Goal: Task Accomplishment & Management: Manage account settings

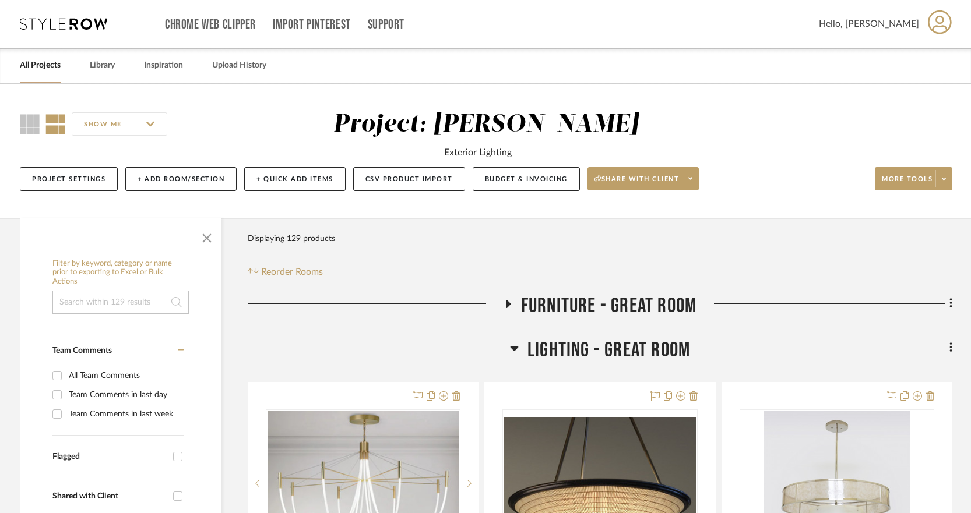
click at [59, 60] on link "All Projects" at bounding box center [40, 66] width 41 height 16
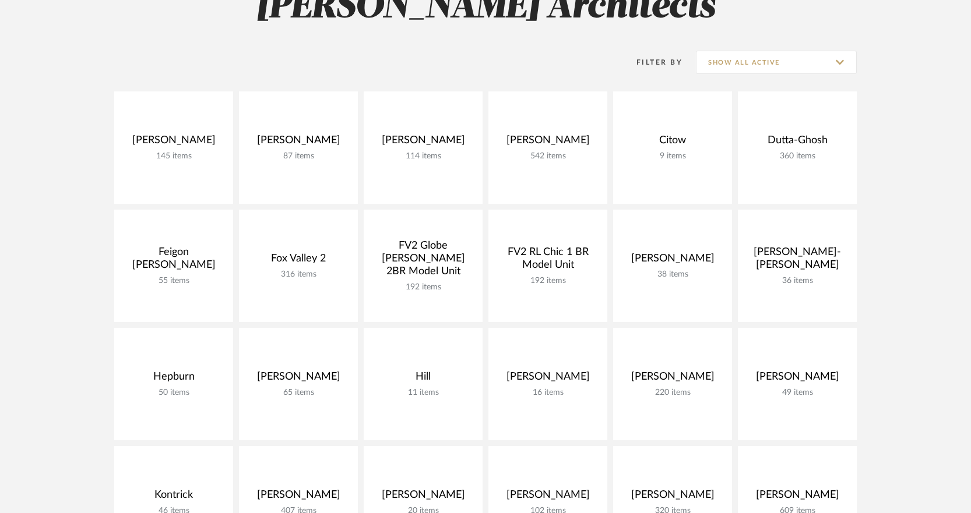
scroll to position [195, 0]
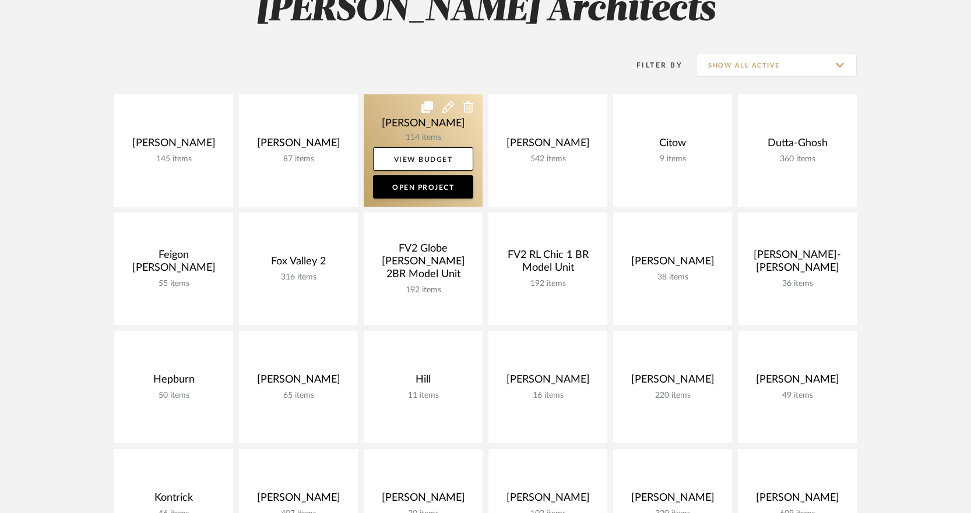
click at [444, 131] on link at bounding box center [423, 150] width 119 height 112
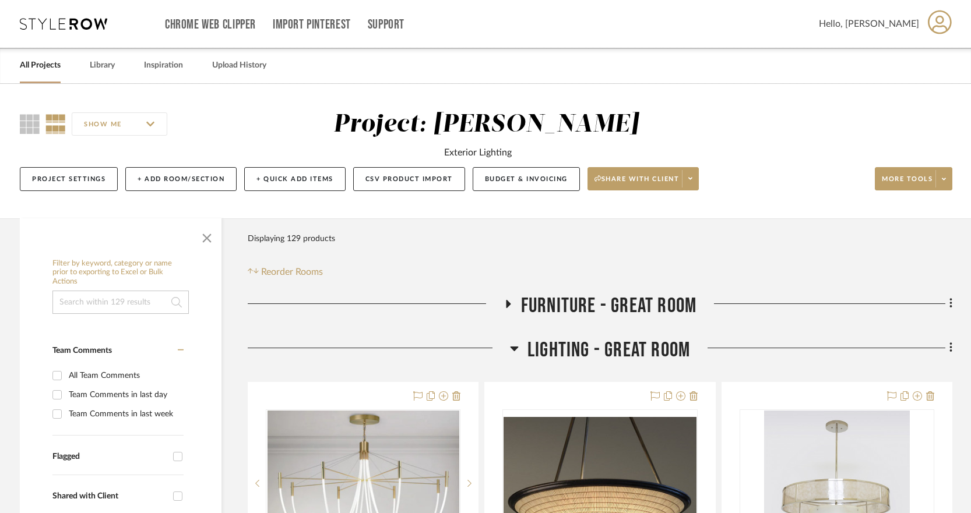
click at [57, 62] on link "All Projects" at bounding box center [40, 66] width 41 height 16
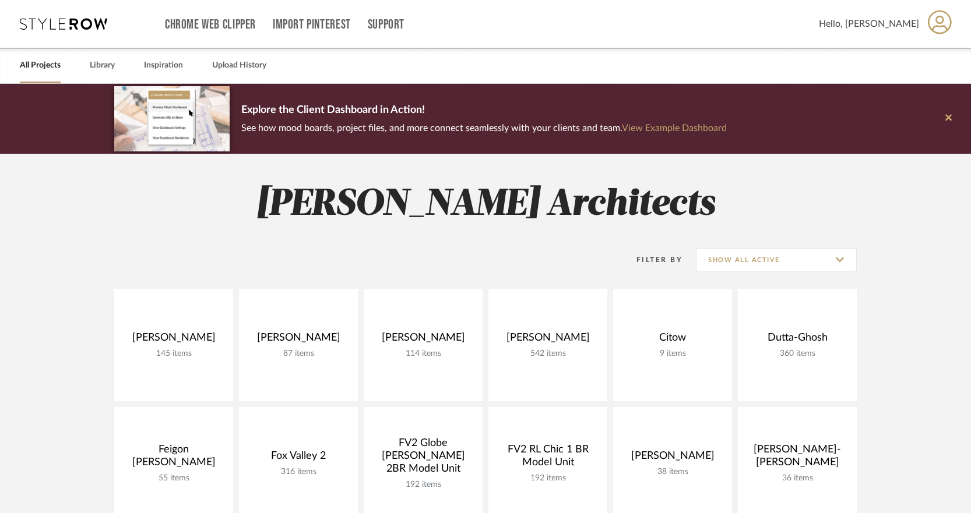
click at [946, 112] on icon at bounding box center [948, 117] width 6 height 10
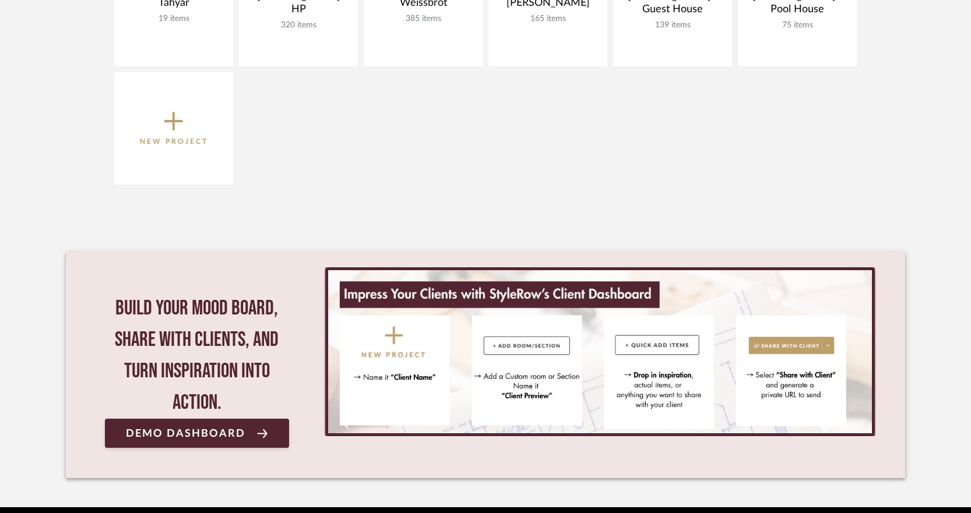
scroll to position [984, 0]
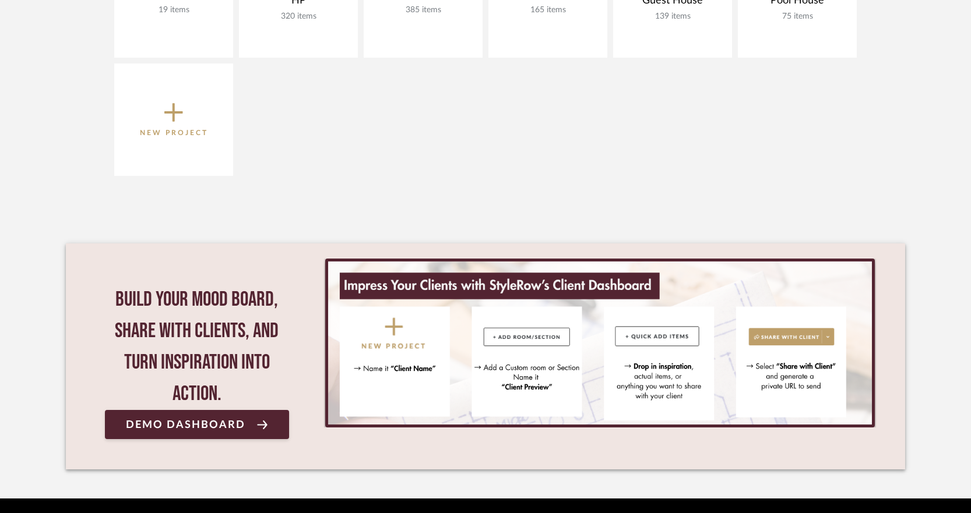
click at [172, 105] on icon at bounding box center [173, 112] width 19 height 24
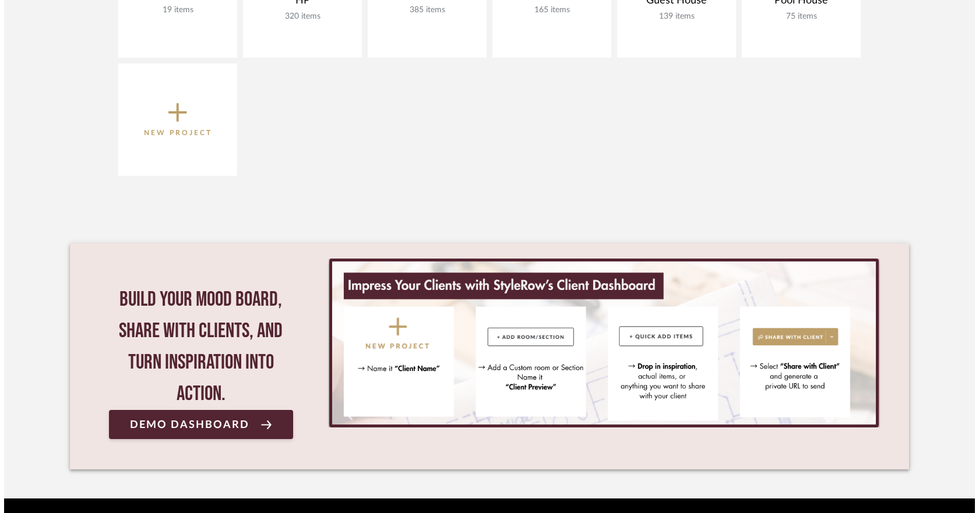
scroll to position [0, 0]
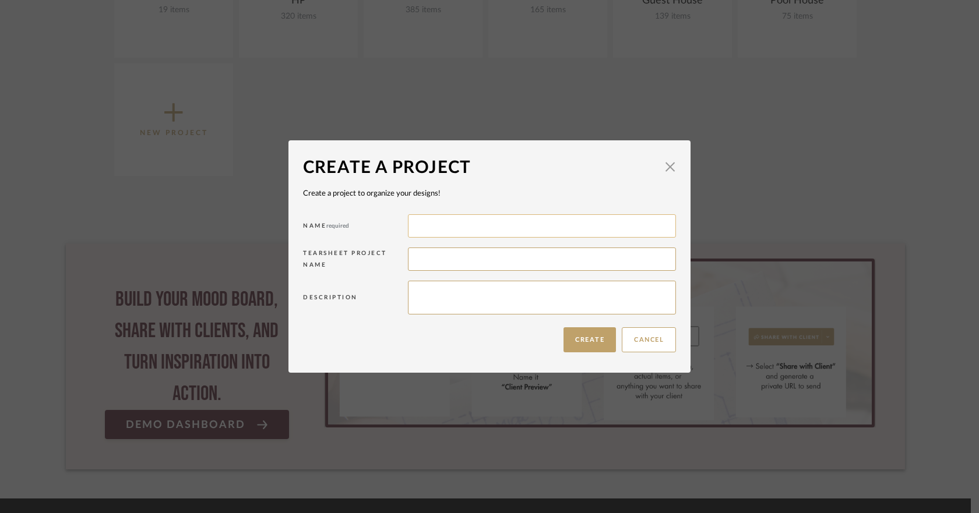
click at [436, 226] on input at bounding box center [542, 225] width 268 height 23
type input "SABOW"
click at [586, 334] on button "Create" at bounding box center [589, 339] width 52 height 25
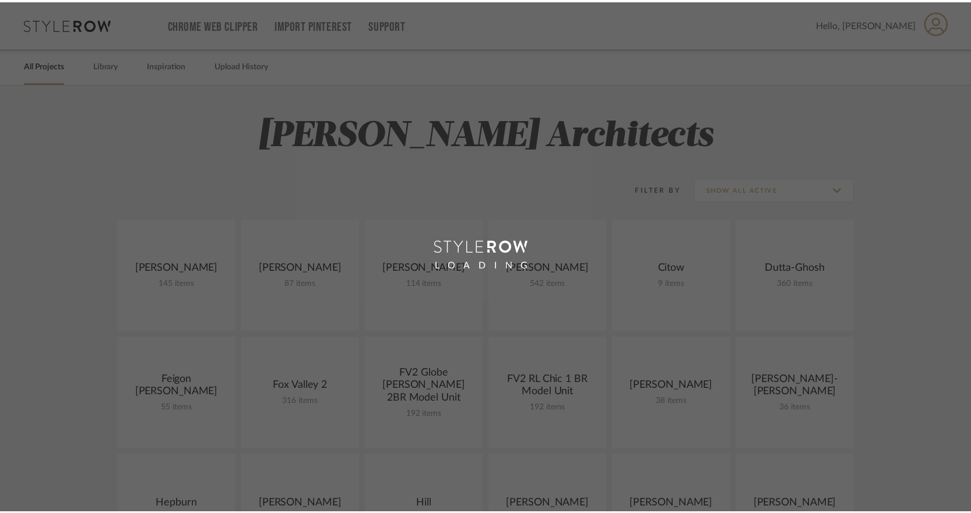
scroll to position [984, 0]
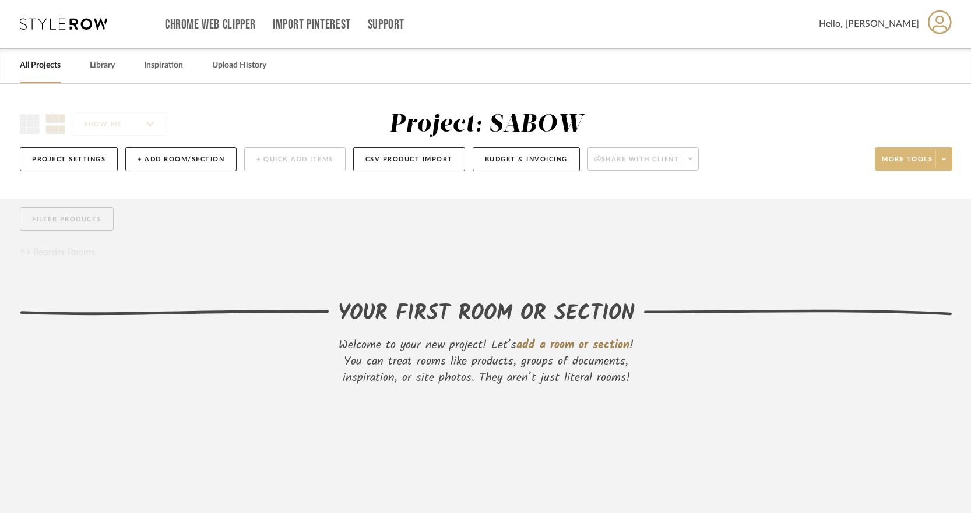
click at [943, 155] on span at bounding box center [943, 158] width 16 height 17
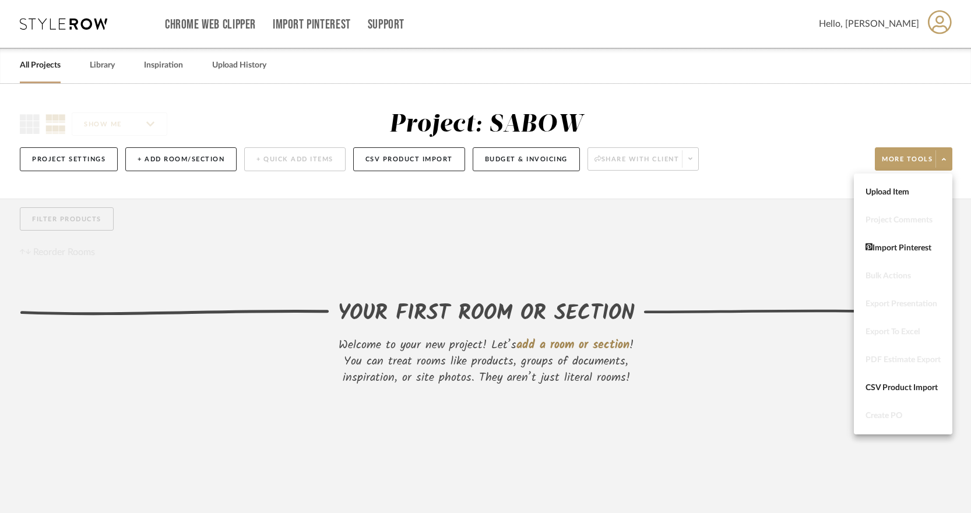
click at [799, 210] on div at bounding box center [485, 256] width 971 height 513
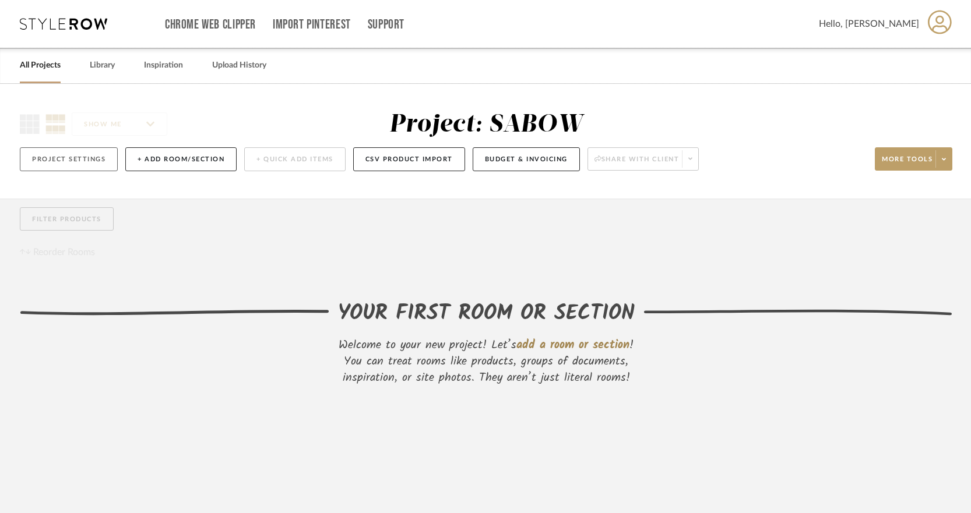
click at [106, 156] on button "Project Settings" at bounding box center [69, 159] width 98 height 24
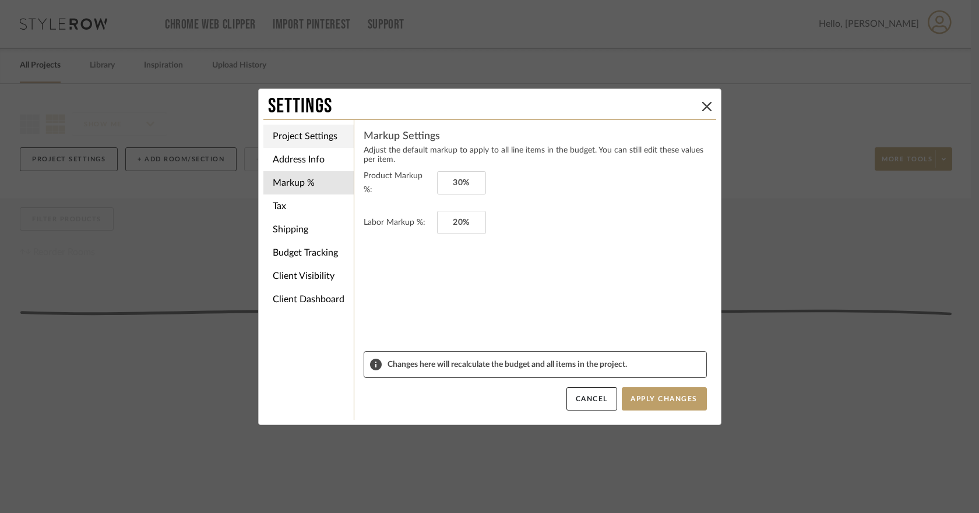
click at [312, 135] on li "Project Settings" at bounding box center [308, 136] width 90 height 23
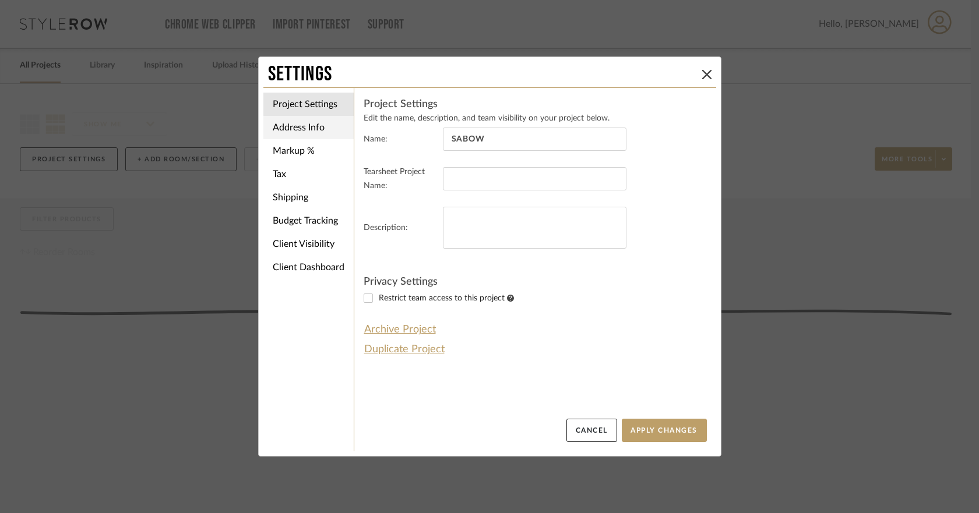
click at [310, 132] on li "Address Info" at bounding box center [308, 127] width 90 height 23
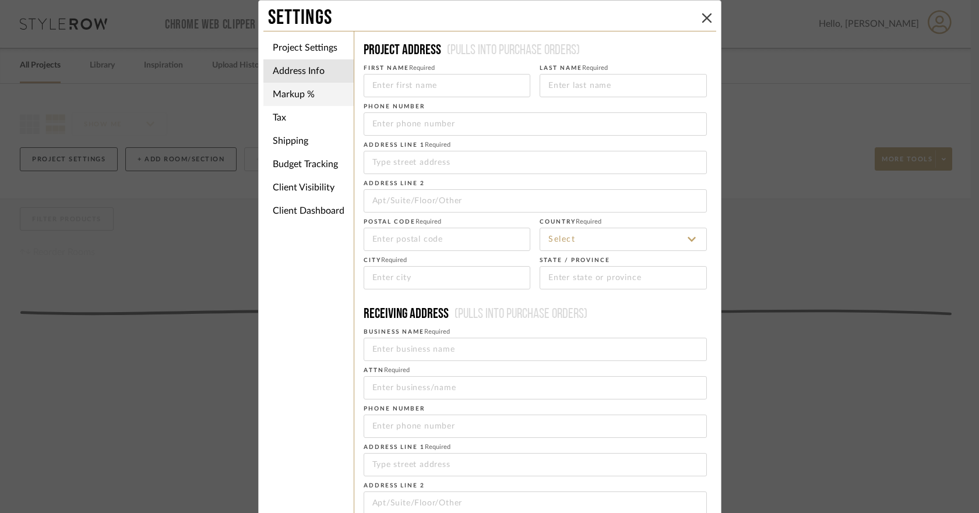
click at [302, 95] on li "Markup %" at bounding box center [308, 94] width 90 height 23
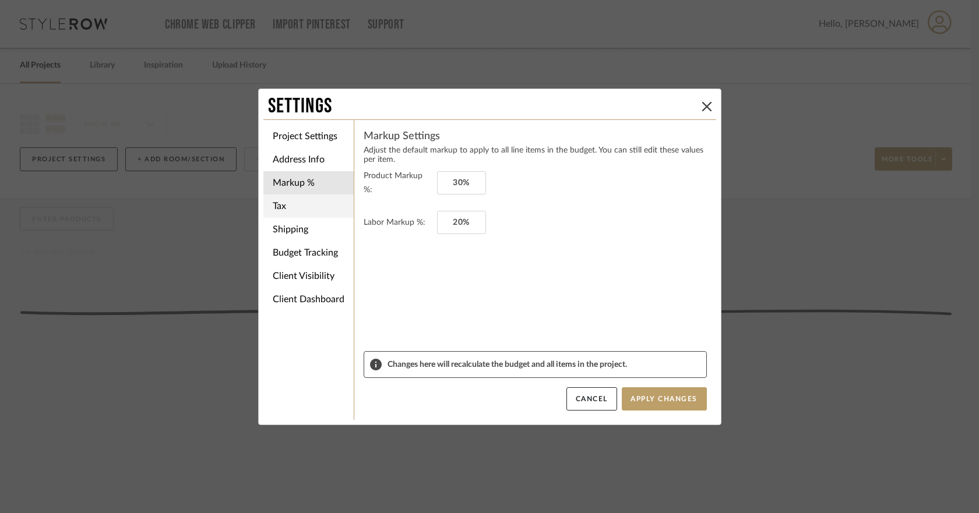
click at [292, 199] on li "Tax" at bounding box center [308, 206] width 90 height 23
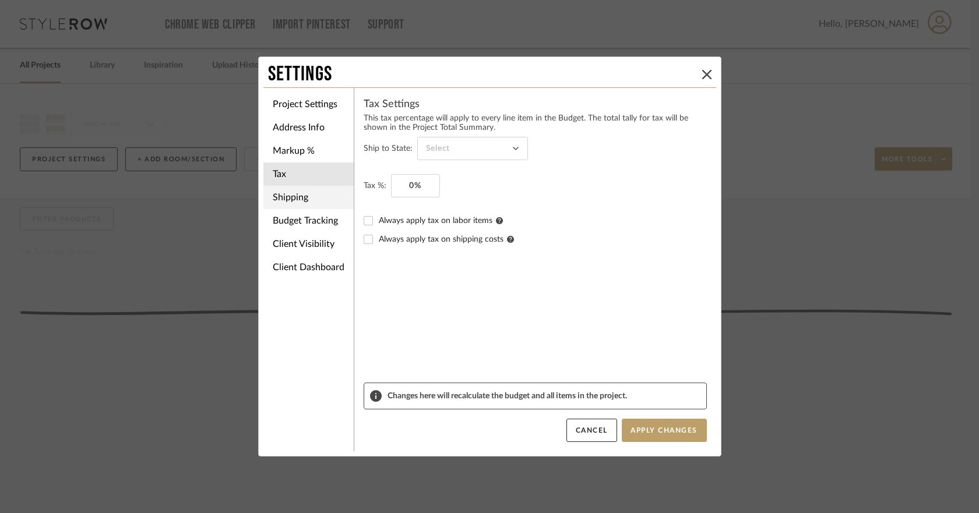
click at [293, 195] on li "Shipping" at bounding box center [308, 197] width 90 height 23
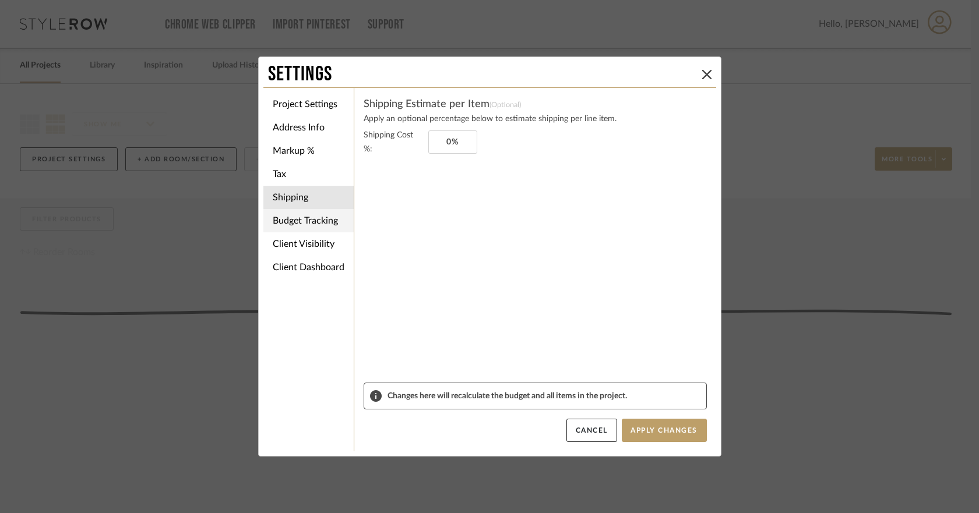
click at [302, 217] on li "Budget Tracking" at bounding box center [308, 220] width 90 height 23
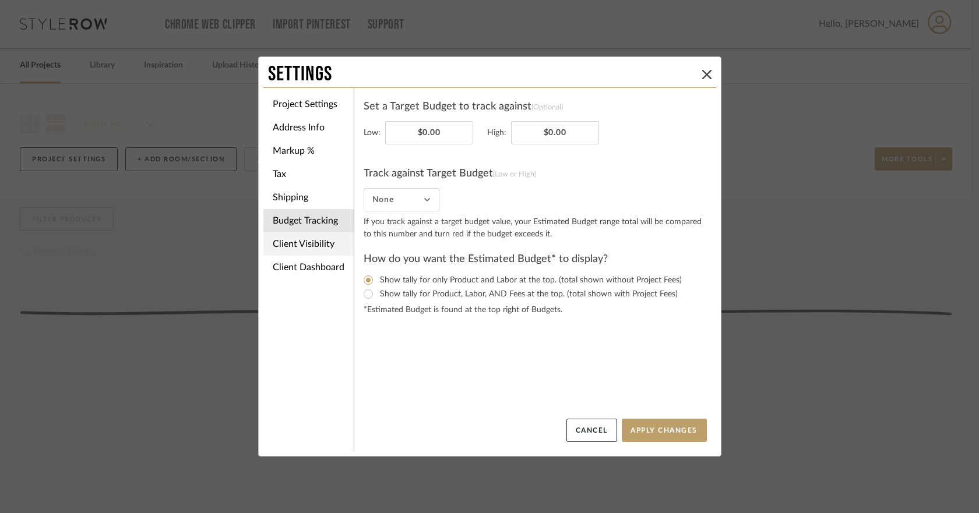
click at [307, 242] on li "Client Visibility" at bounding box center [308, 243] width 90 height 23
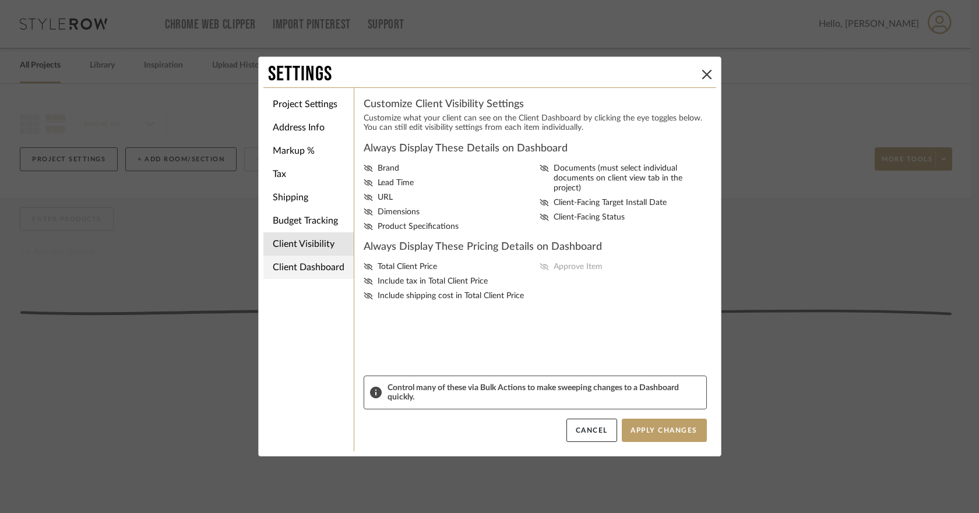
click at [308, 273] on li "Client Dashboard" at bounding box center [308, 267] width 90 height 23
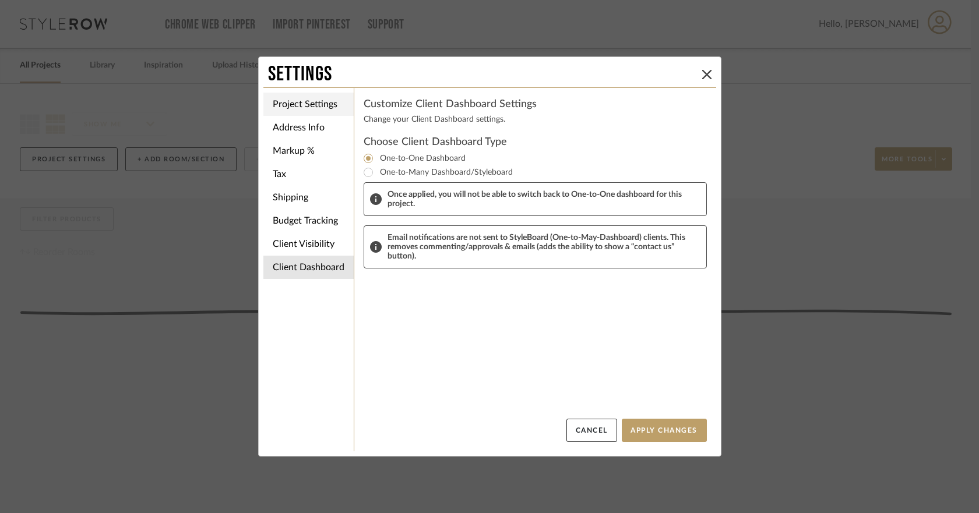
click at [303, 100] on li "Project Settings" at bounding box center [308, 104] width 90 height 23
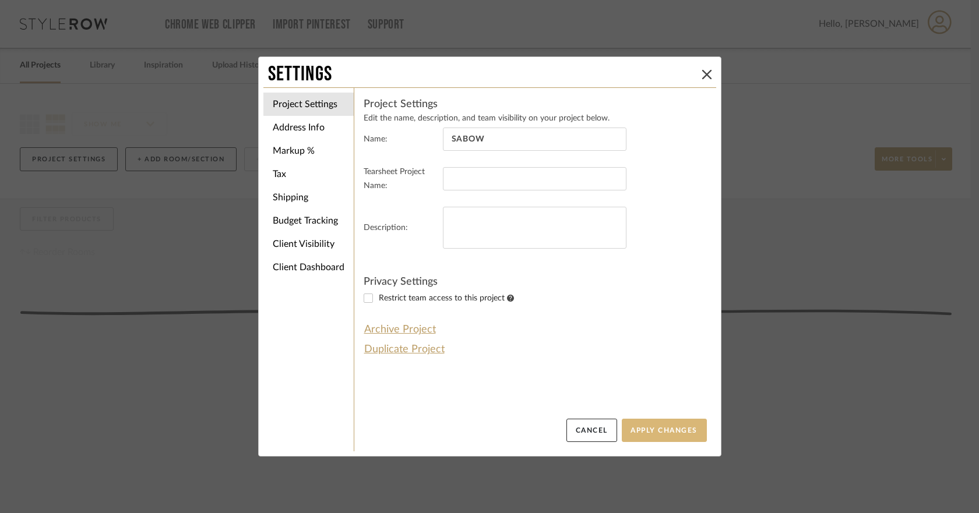
click at [645, 431] on button "Apply Changes" at bounding box center [664, 430] width 85 height 23
click at [601, 427] on button "Cancel" at bounding box center [591, 430] width 51 height 23
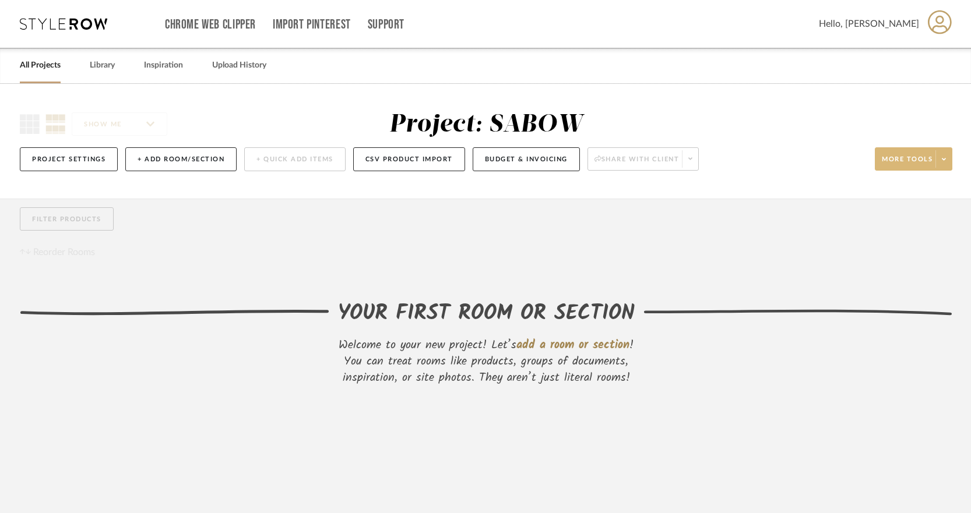
click at [939, 163] on span at bounding box center [943, 158] width 16 height 17
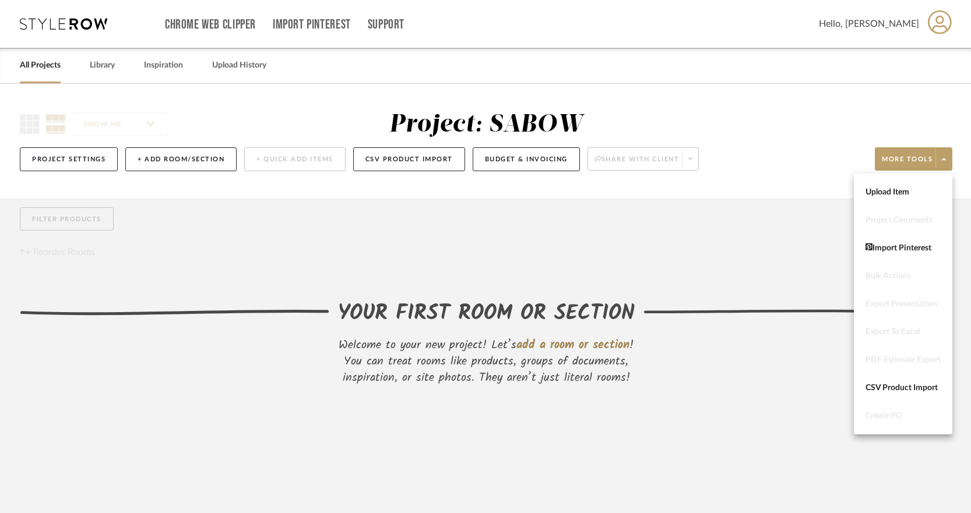
click at [823, 112] on div at bounding box center [485, 256] width 971 height 513
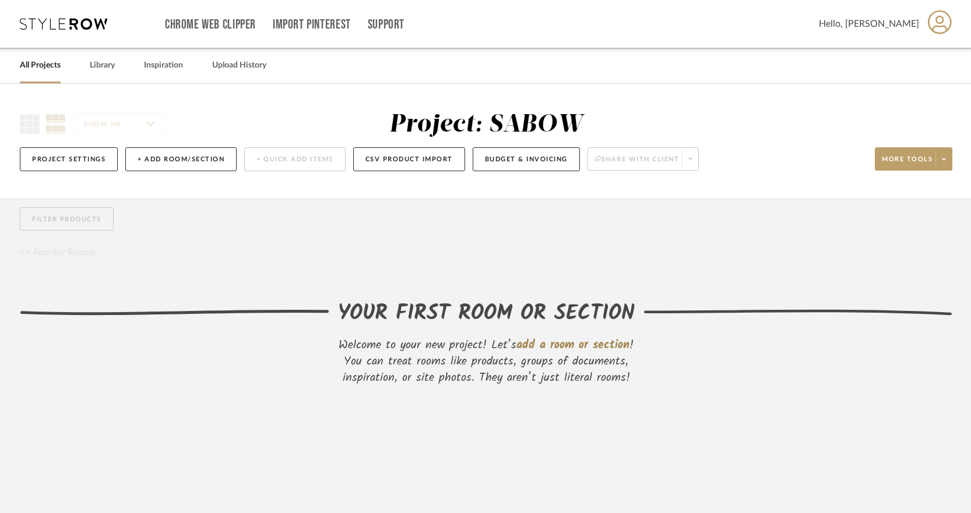
click at [949, 30] on icon at bounding box center [940, 22] width 24 height 24
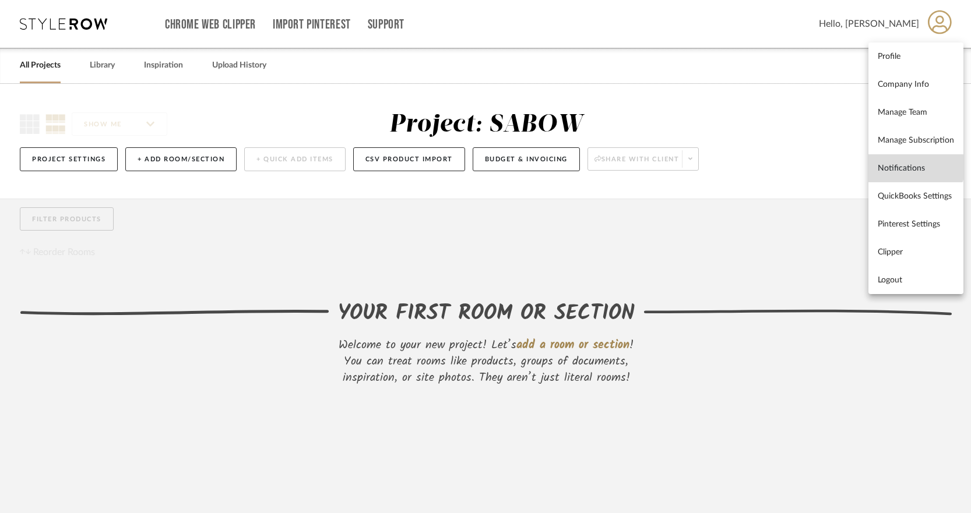
click at [901, 160] on link "Notifications" at bounding box center [915, 168] width 95 height 28
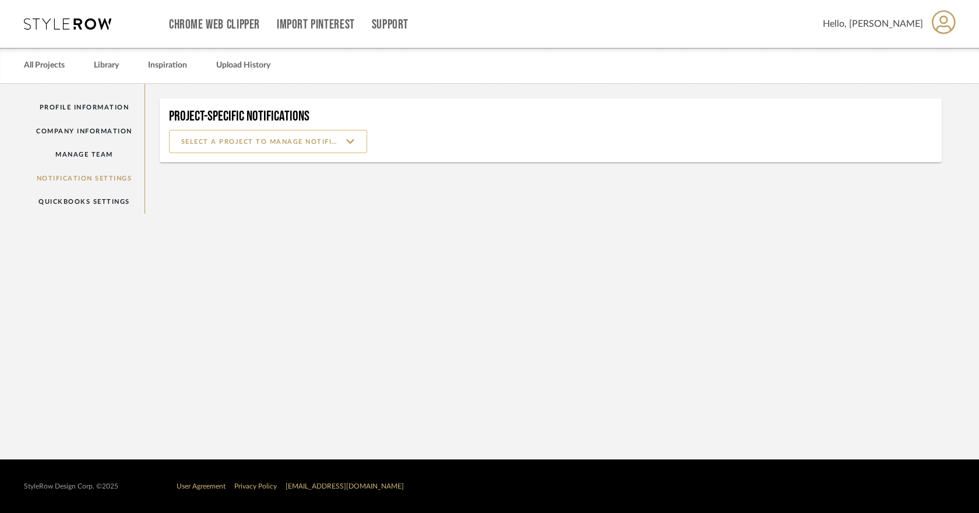
click at [350, 138] on input at bounding box center [268, 141] width 198 height 23
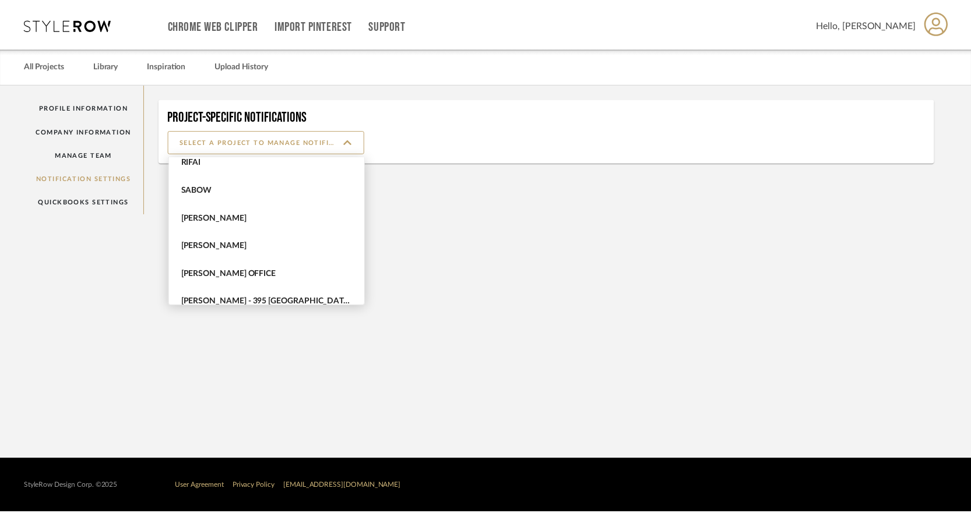
scroll to position [738, 0]
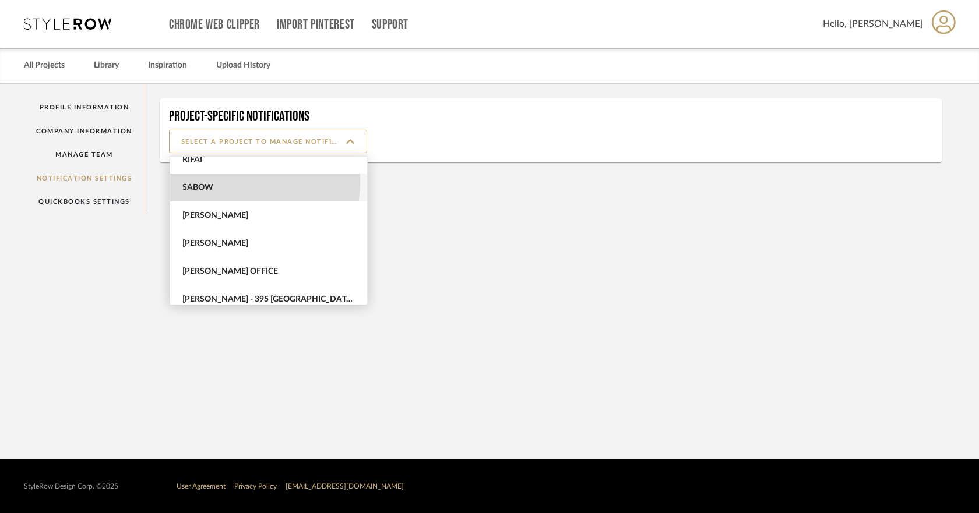
click at [222, 182] on span "SABOW" at bounding box center [268, 188] width 197 height 28
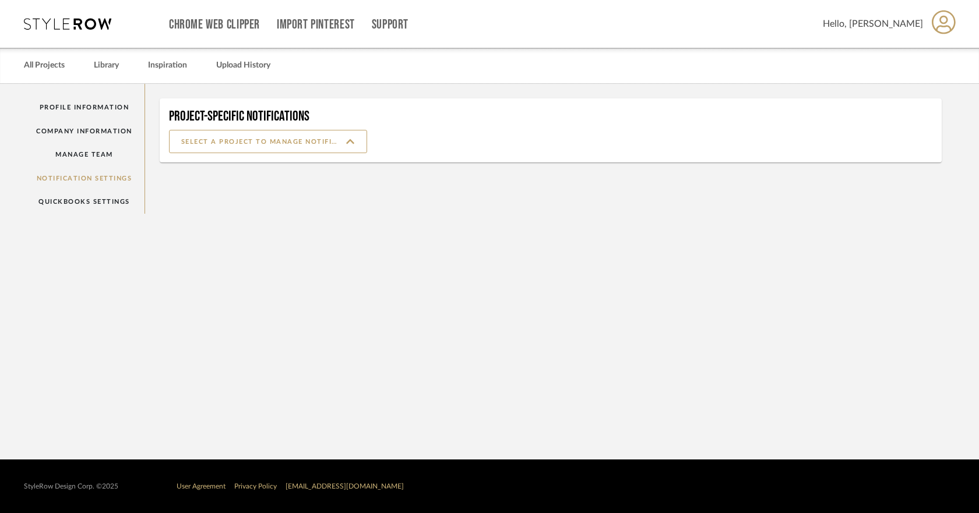
type input "SABOW"
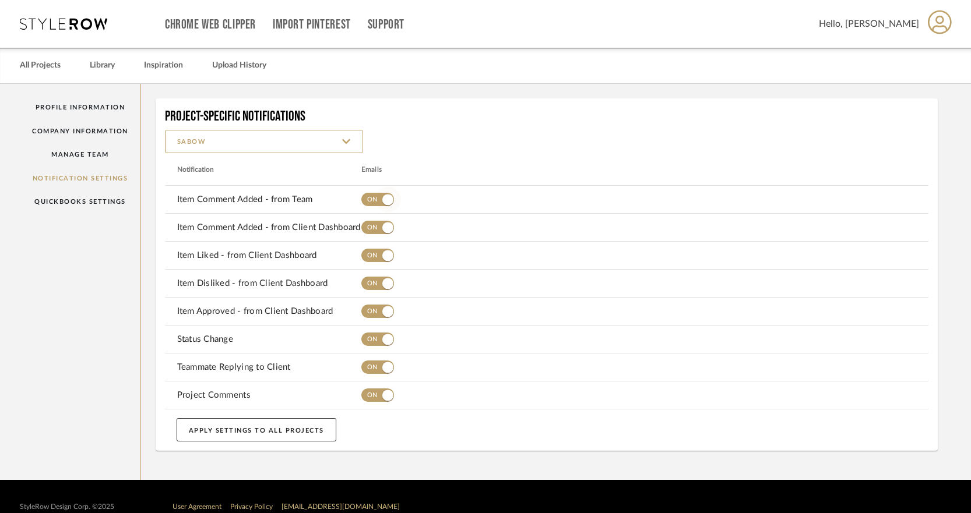
click at [393, 201] on span "button" at bounding box center [387, 199] width 11 height 11
click at [390, 221] on span "button" at bounding box center [388, 228] width 26 height 26
click at [389, 252] on span "button" at bounding box center [387, 255] width 11 height 11
click at [385, 278] on span "button" at bounding box center [388, 284] width 26 height 26
click at [389, 306] on span "button" at bounding box center [387, 311] width 11 height 11
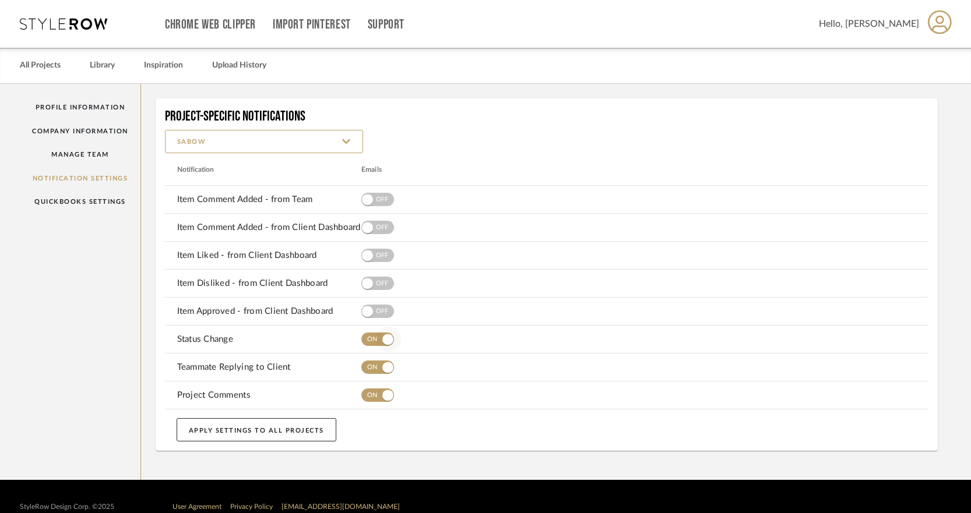
click at [389, 328] on span "button" at bounding box center [388, 340] width 26 height 26
click at [389, 361] on span "button" at bounding box center [388, 368] width 26 height 26
click at [387, 390] on span "button" at bounding box center [387, 395] width 11 height 11
click at [290, 425] on button "APPLY SETTINGS TO ALL PROJECTS" at bounding box center [257, 429] width 160 height 23
click at [73, 156] on link "Manage Team" at bounding box center [80, 155] width 121 height 24
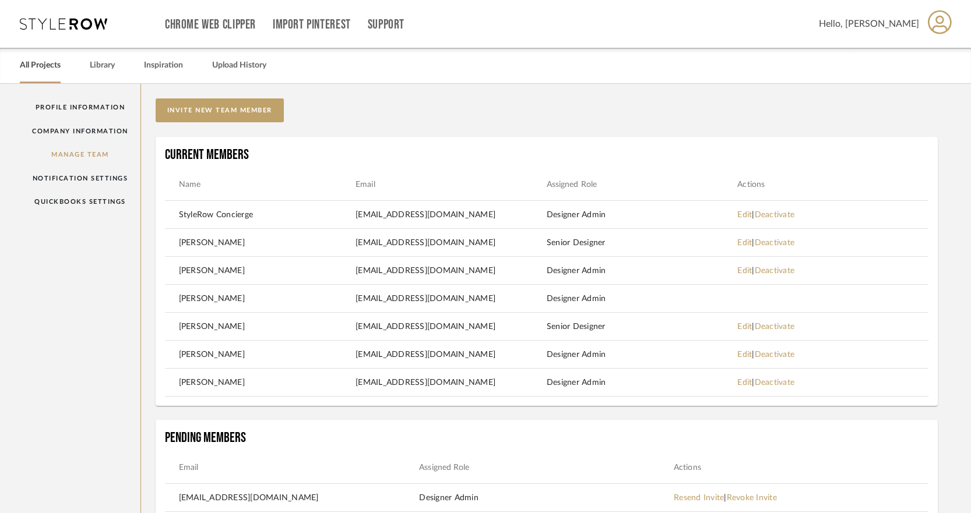
click at [52, 62] on link "All Projects" at bounding box center [40, 66] width 41 height 16
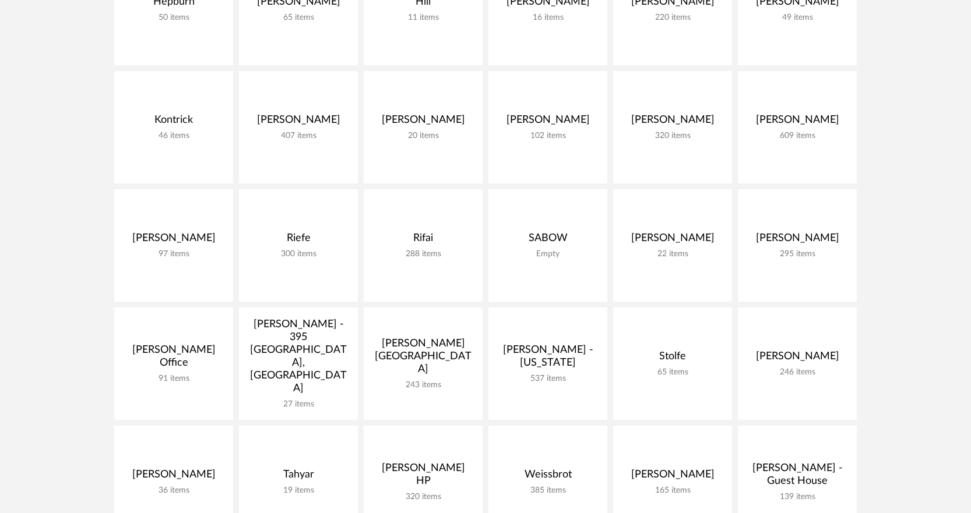
scroll to position [547, 0]
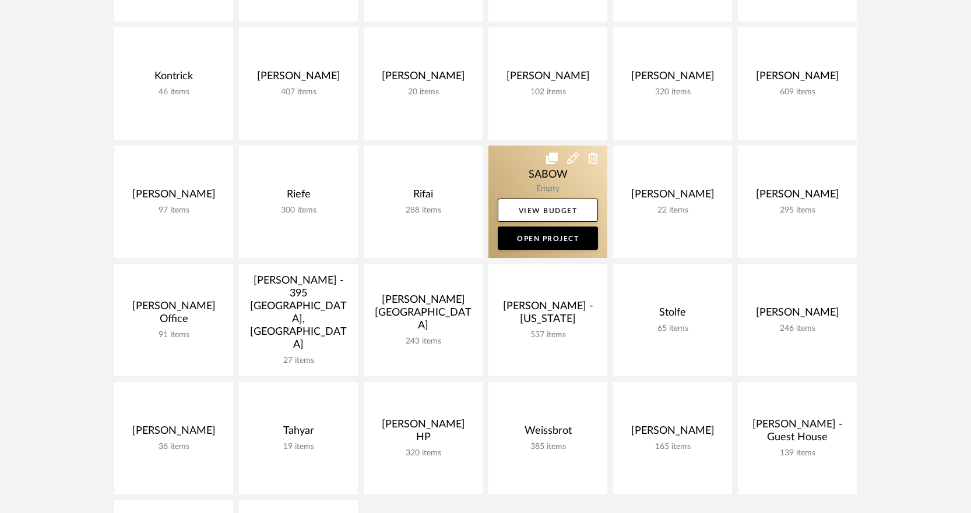
click at [540, 176] on link at bounding box center [547, 202] width 119 height 112
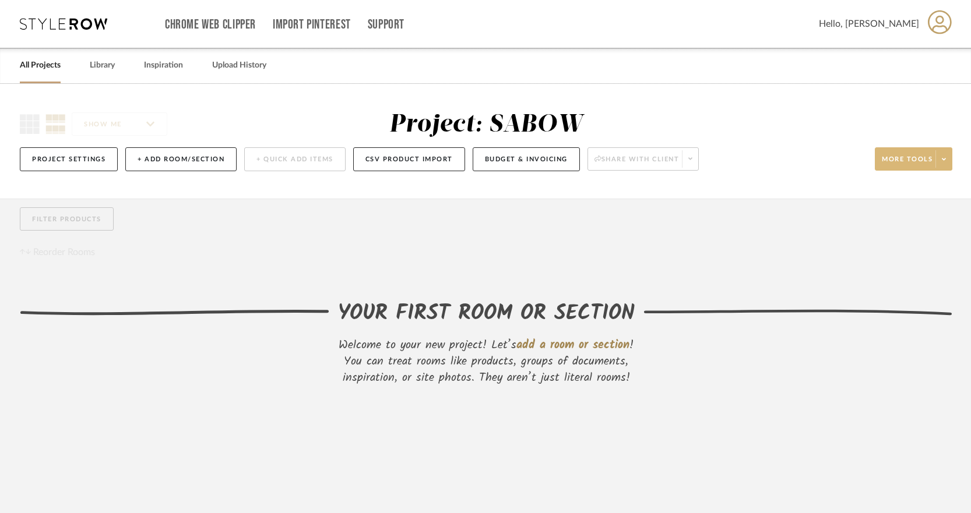
click at [941, 160] on span at bounding box center [943, 158] width 16 height 17
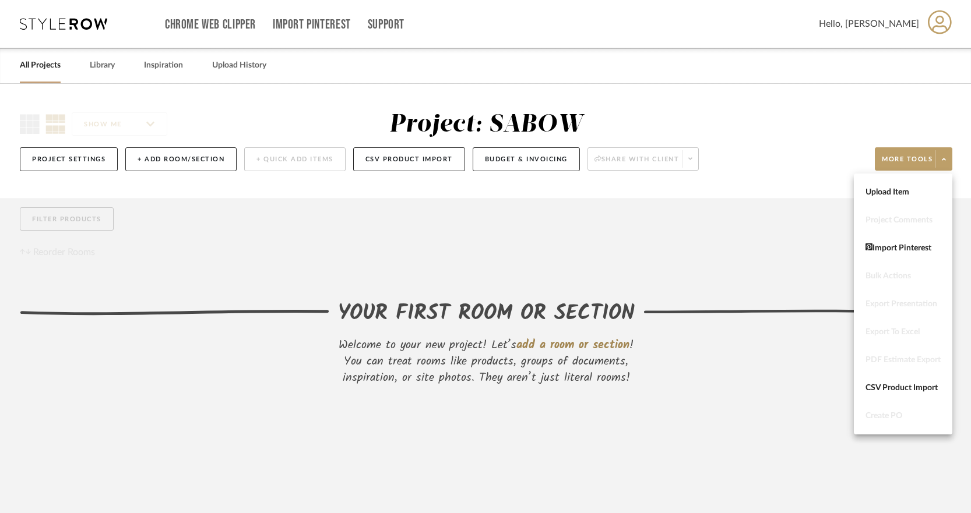
click at [747, 193] on div at bounding box center [485, 256] width 971 height 513
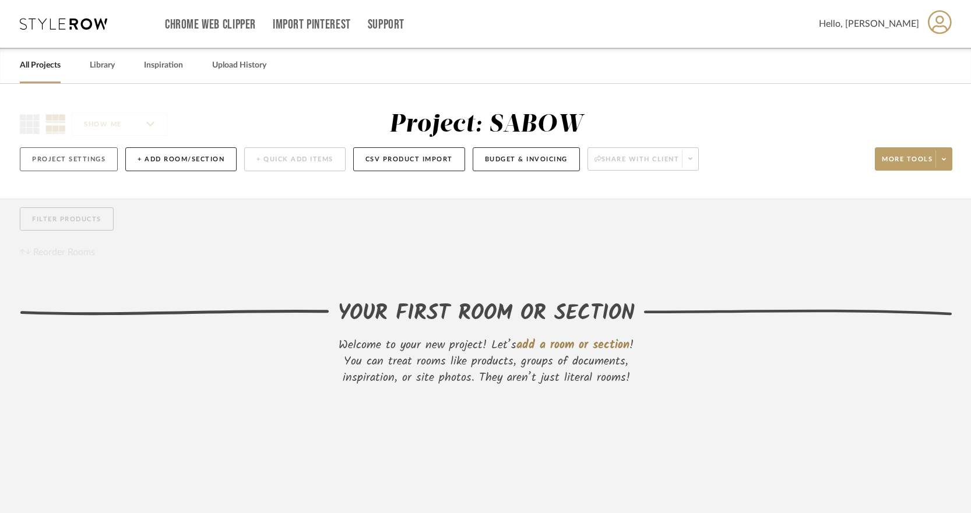
click at [98, 156] on button "Project Settings" at bounding box center [69, 159] width 98 height 24
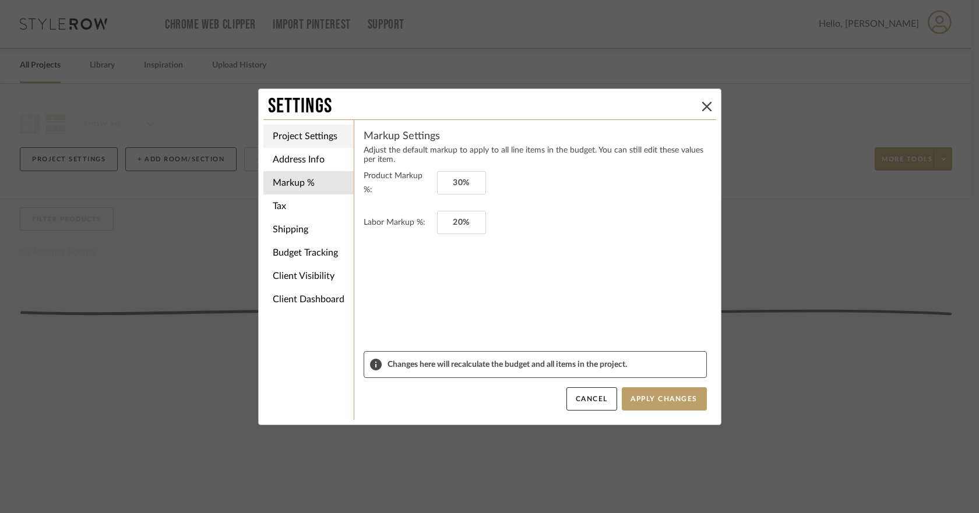
click at [301, 138] on li "Project Settings" at bounding box center [308, 136] width 90 height 23
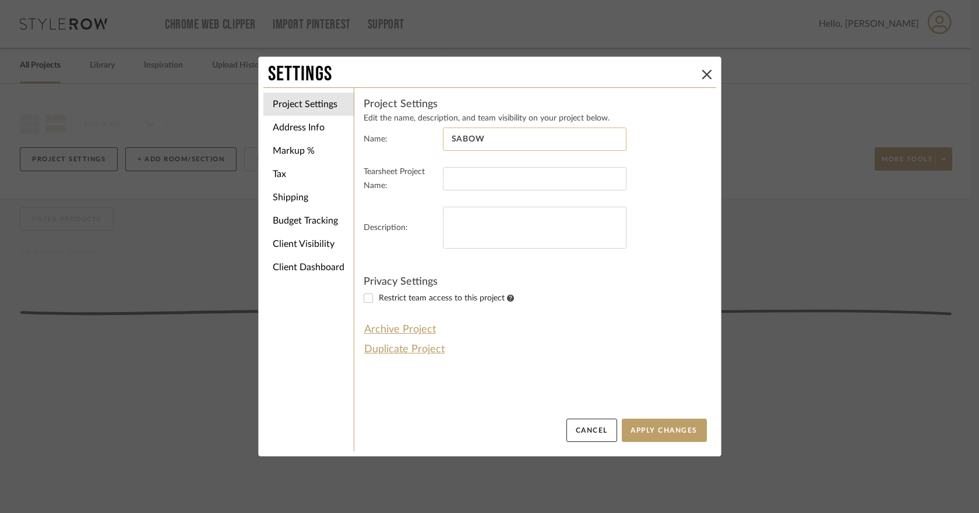
drag, startPoint x: 449, startPoint y: 139, endPoint x: 491, endPoint y: 144, distance: 42.3
click at [491, 144] on input "SABOW" at bounding box center [535, 139] width 184 height 23
type input "s"
click at [663, 422] on button "Apply Changes" at bounding box center [664, 430] width 85 height 23
click at [487, 140] on input "Sabow" at bounding box center [535, 139] width 184 height 23
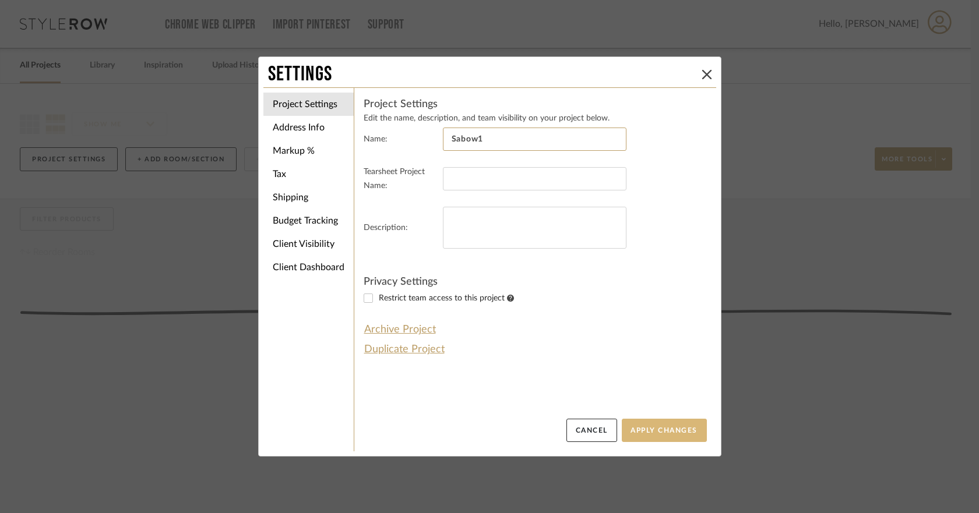
type input "Sabow1"
click at [661, 428] on button "Apply Changes" at bounding box center [664, 430] width 85 height 23
click at [702, 71] on icon at bounding box center [706, 74] width 9 height 9
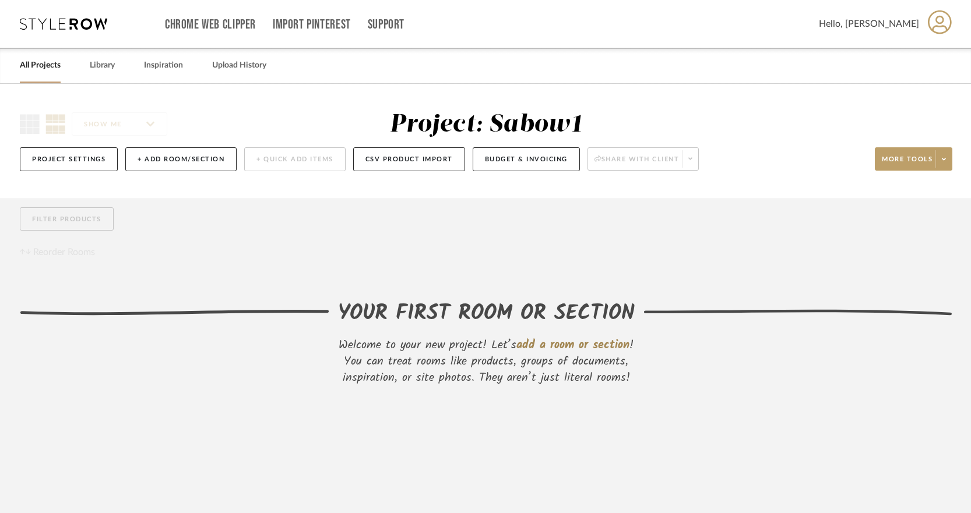
click at [43, 57] on div "All Projects" at bounding box center [40, 66] width 41 height 36
click at [43, 68] on link "All Projects" at bounding box center [40, 66] width 41 height 16
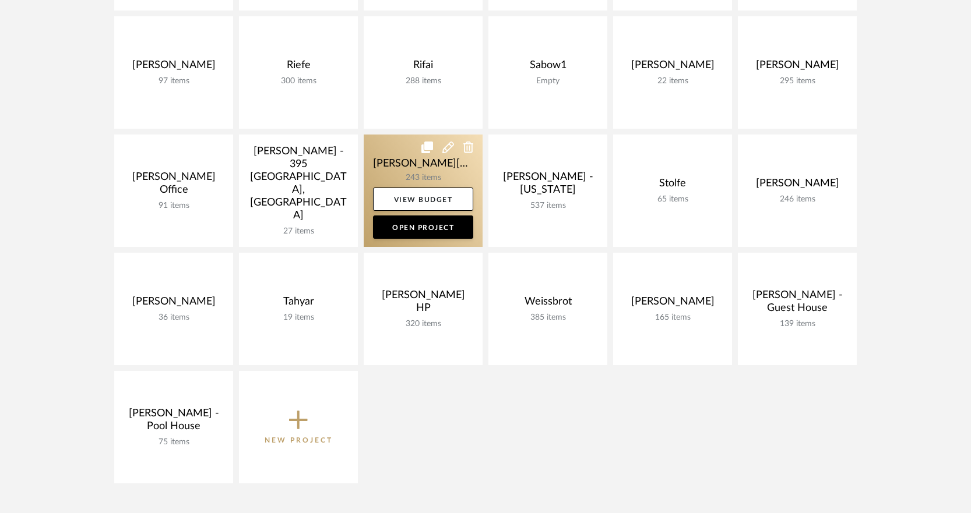
scroll to position [674, 0]
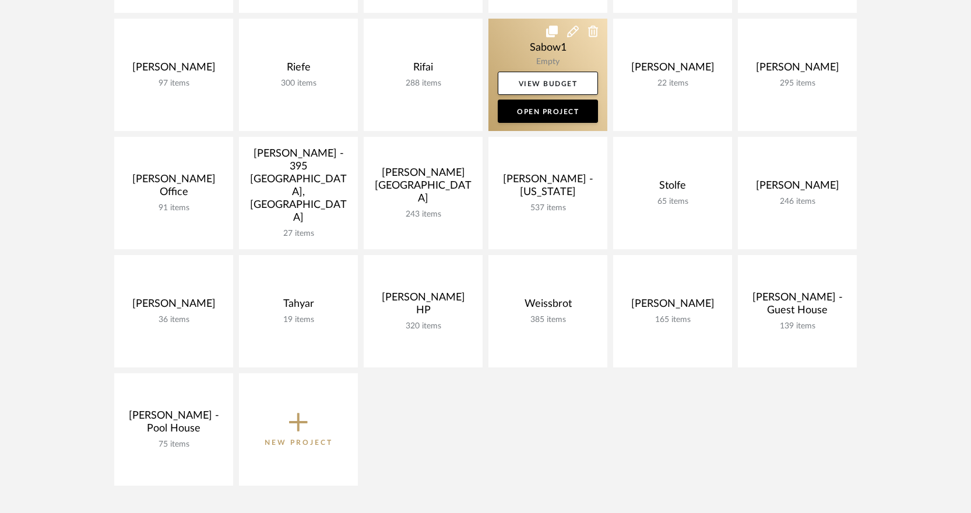
click at [572, 29] on icon at bounding box center [573, 32] width 12 height 12
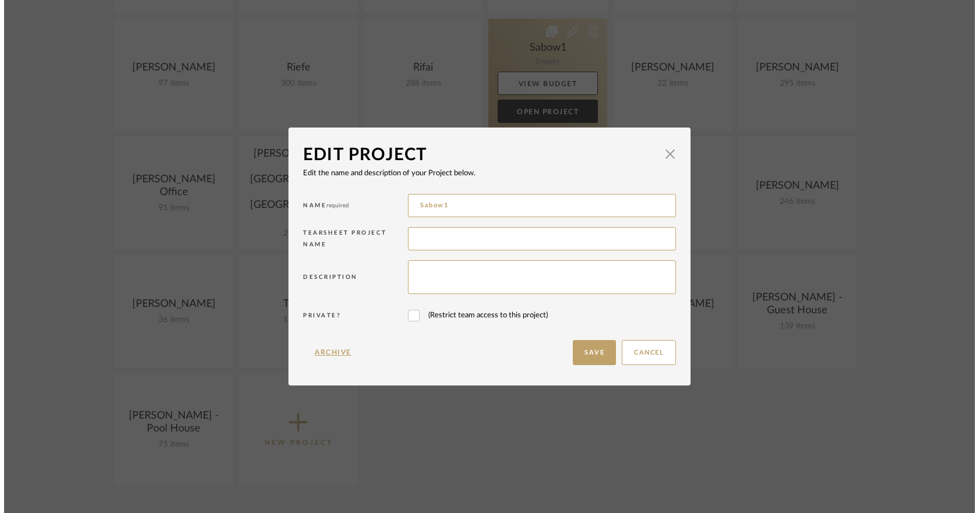
scroll to position [0, 0]
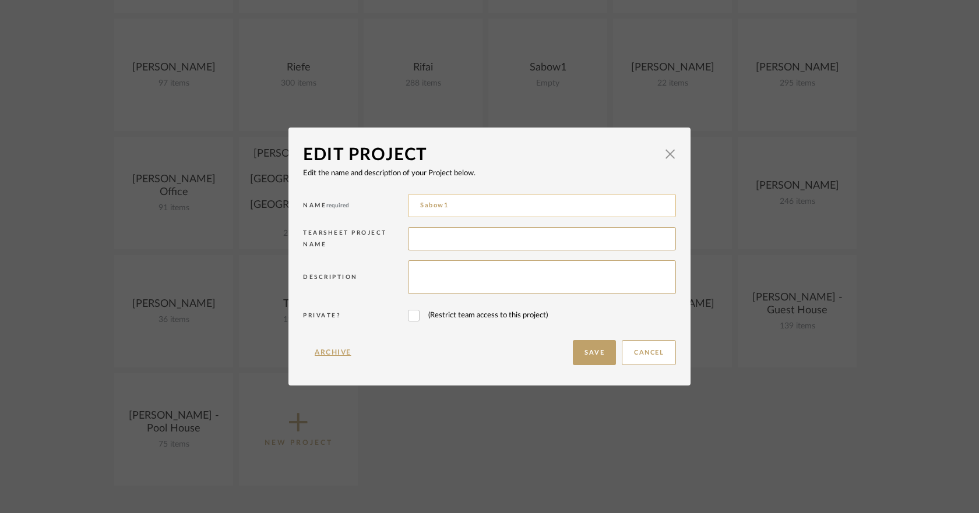
click at [476, 211] on input "Sabow1" at bounding box center [542, 205] width 268 height 23
type input "Sabow"
click at [597, 351] on button "Save" at bounding box center [594, 352] width 43 height 25
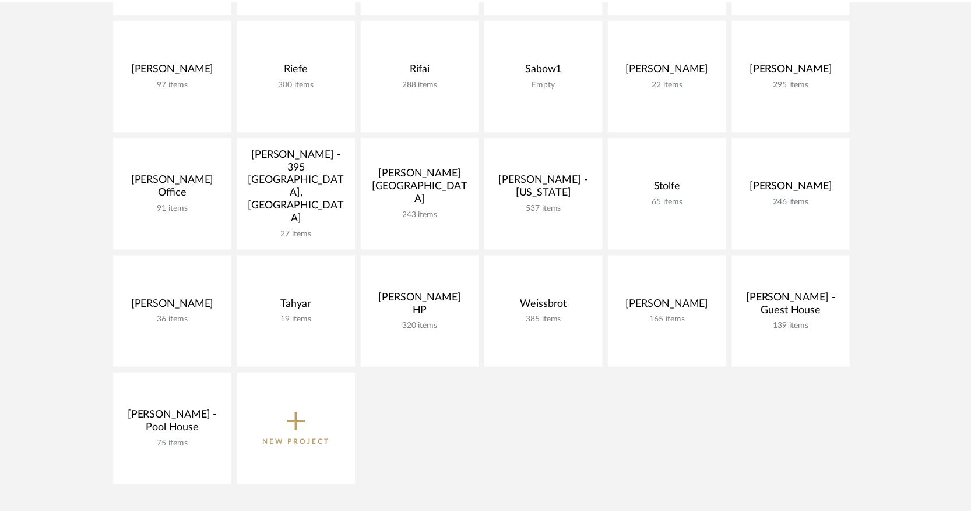
scroll to position [674, 0]
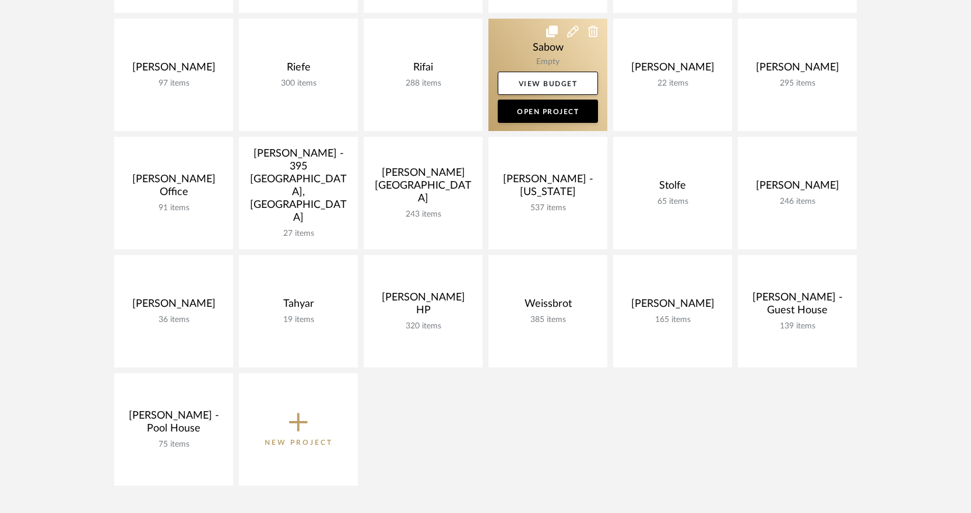
click at [555, 42] on link at bounding box center [547, 75] width 119 height 112
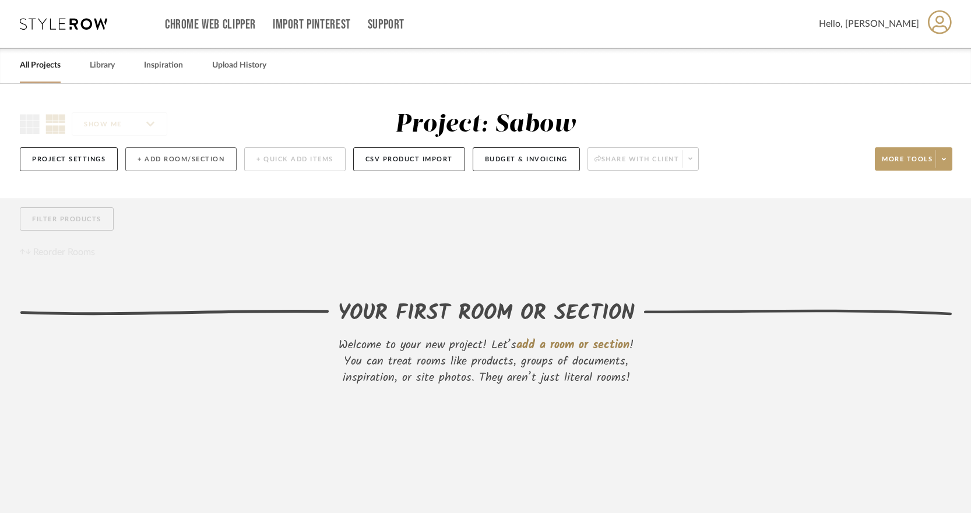
click at [223, 158] on button "+ Add Room/Section" at bounding box center [180, 159] width 111 height 24
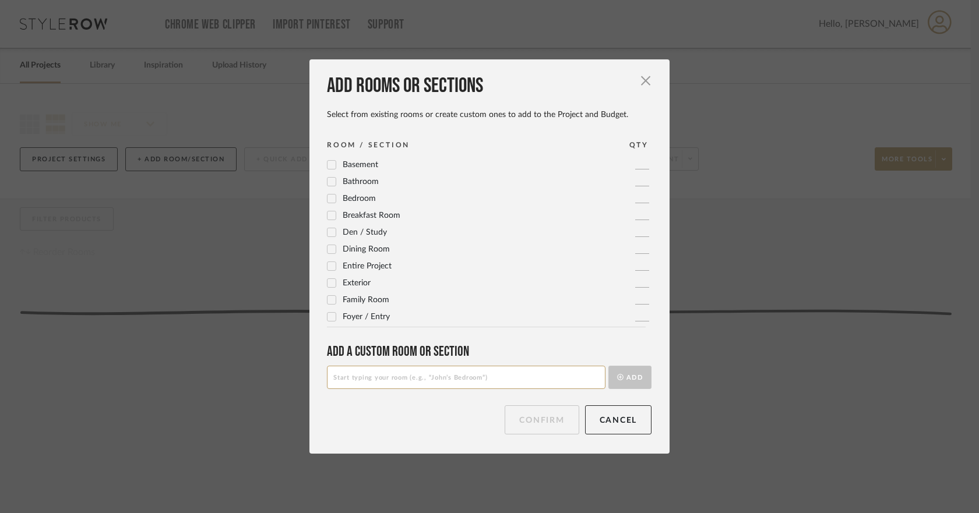
click at [396, 378] on input at bounding box center [466, 377] width 279 height 23
type input "SHELVING"
click at [630, 378] on button "Add" at bounding box center [629, 377] width 43 height 23
click at [434, 383] on input at bounding box center [466, 377] width 279 height 23
type input "BED"
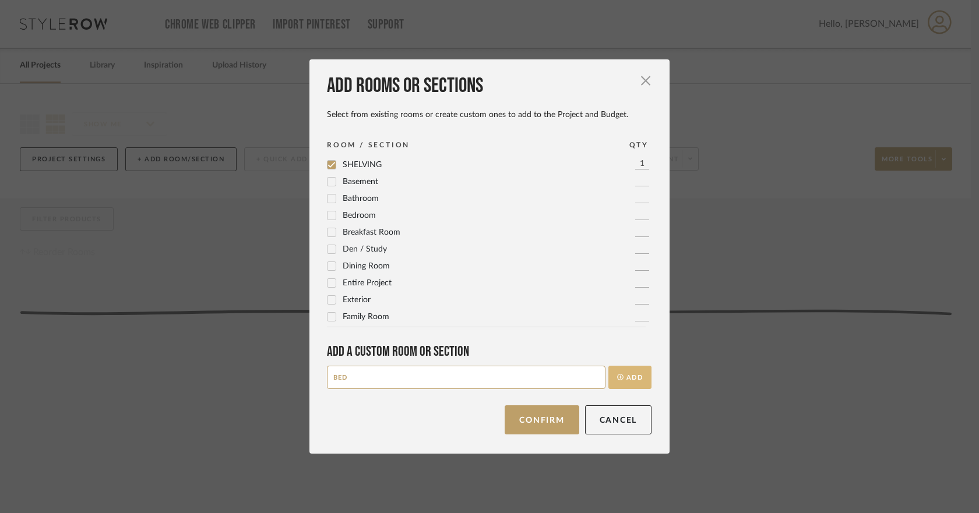
click at [617, 374] on icon "submit" at bounding box center [620, 377] width 6 height 6
click at [545, 423] on button "Next" at bounding box center [552, 420] width 54 height 29
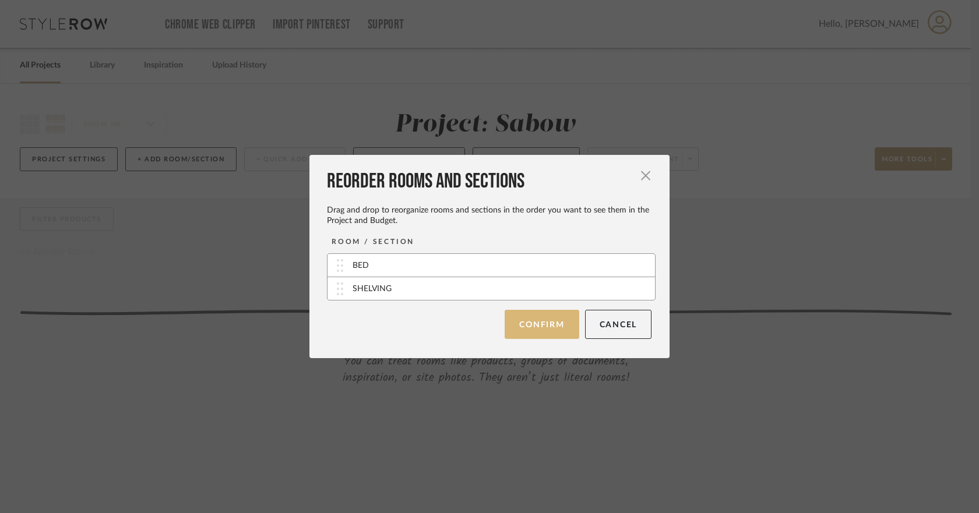
click at [555, 330] on button "Confirm" at bounding box center [542, 324] width 74 height 29
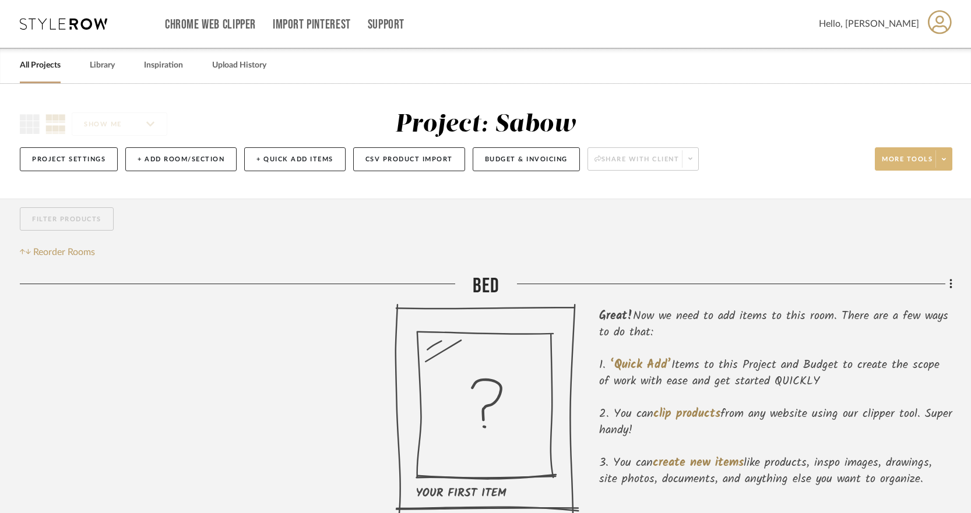
click at [938, 157] on span at bounding box center [943, 158] width 16 height 17
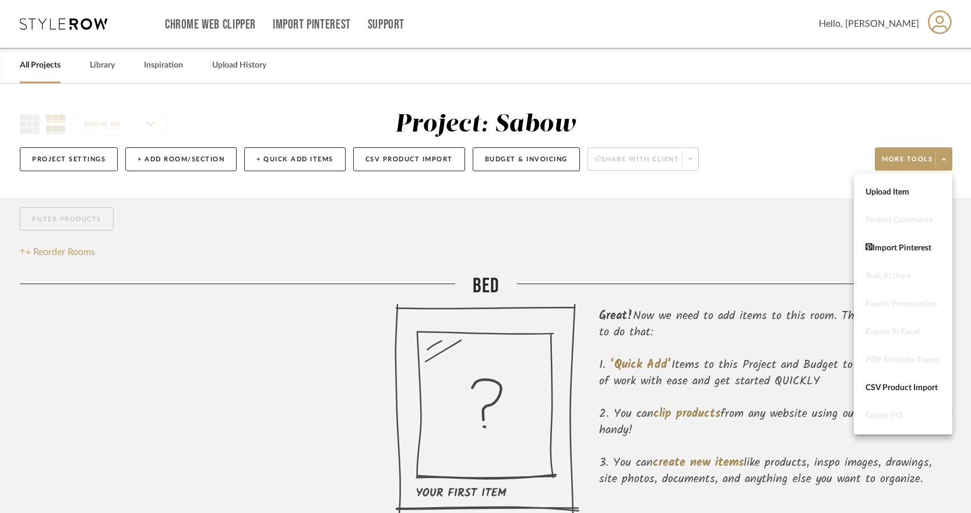
click at [730, 178] on div at bounding box center [485, 256] width 971 height 513
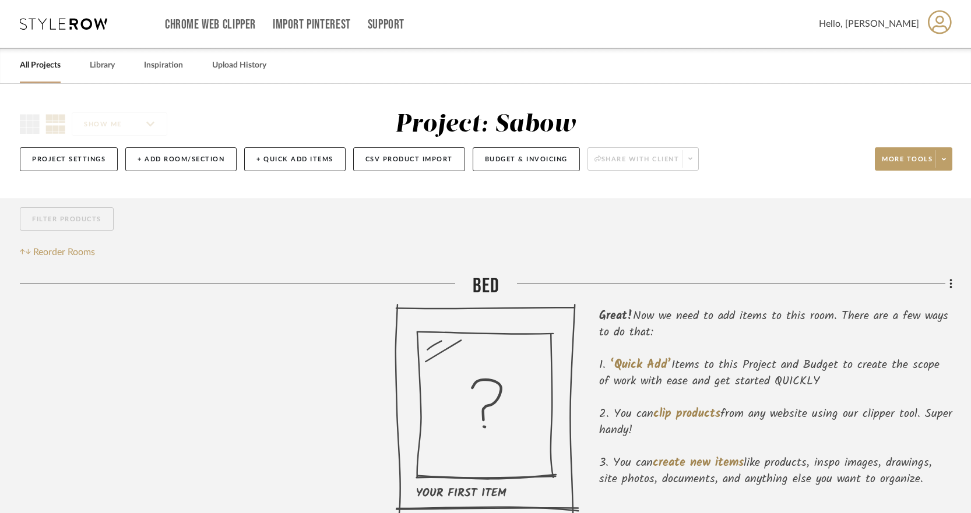
click at [97, 236] on div "Filter Products Reorder Rooms" at bounding box center [72, 233] width 105 height 52
click at [77, 258] on span "Reorder Rooms" at bounding box center [64, 252] width 62 height 14
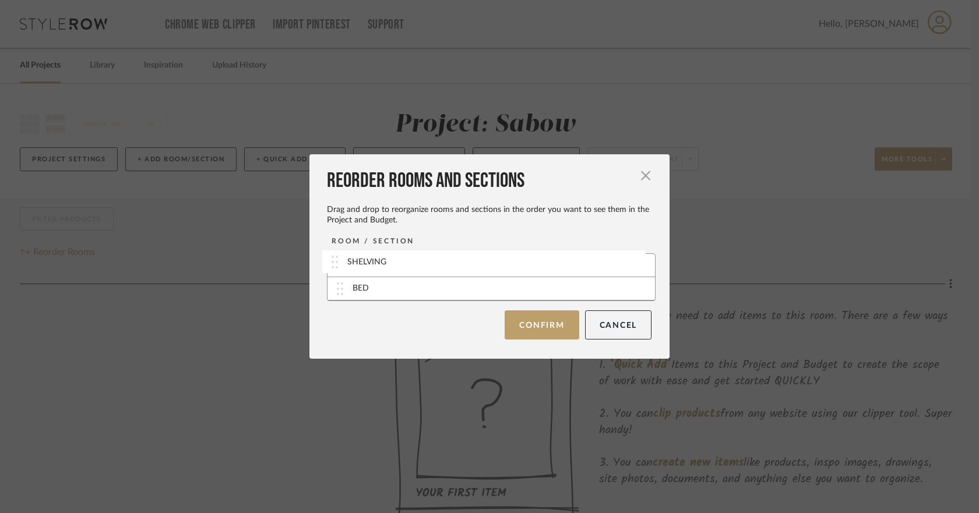
drag, startPoint x: 332, startPoint y: 294, endPoint x: 331, endPoint y: 267, distance: 26.8
click at [537, 330] on button "Confirm" at bounding box center [542, 324] width 74 height 29
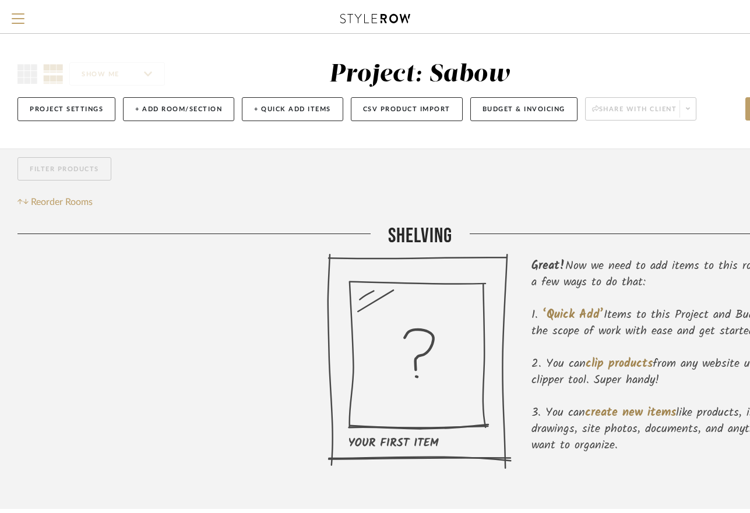
scroll to position [184, 0]
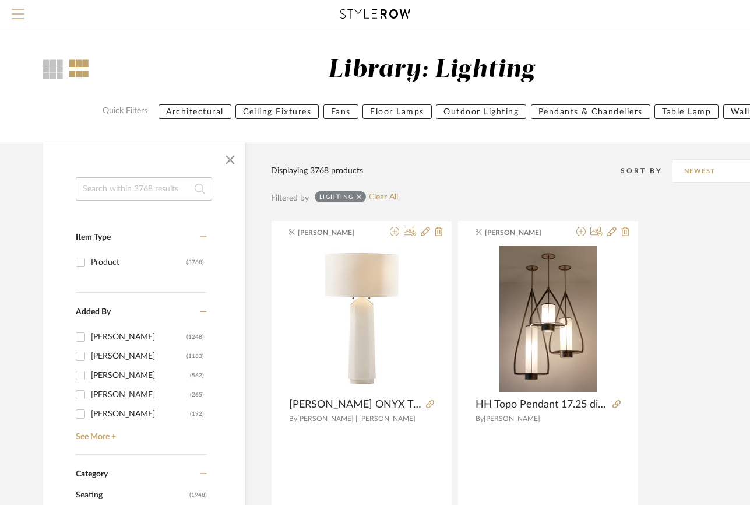
click at [6, 10] on button "Menu" at bounding box center [18, 14] width 36 height 29
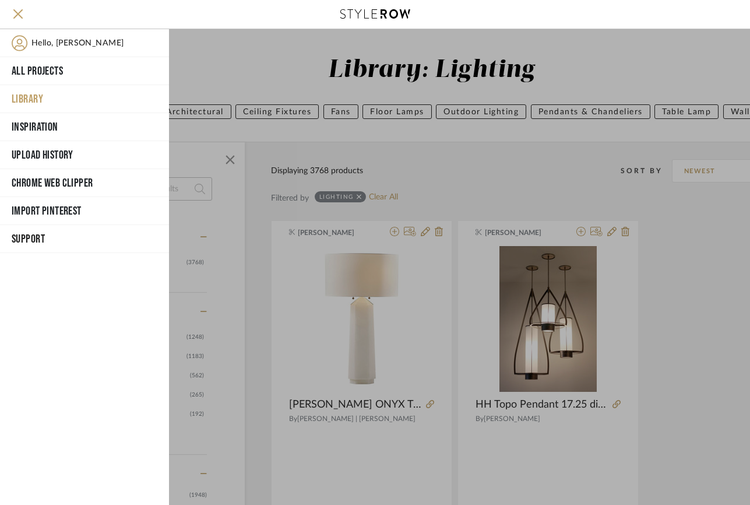
click at [59, 35] on span "Hello, [PERSON_NAME]" at bounding box center [77, 43] width 92 height 16
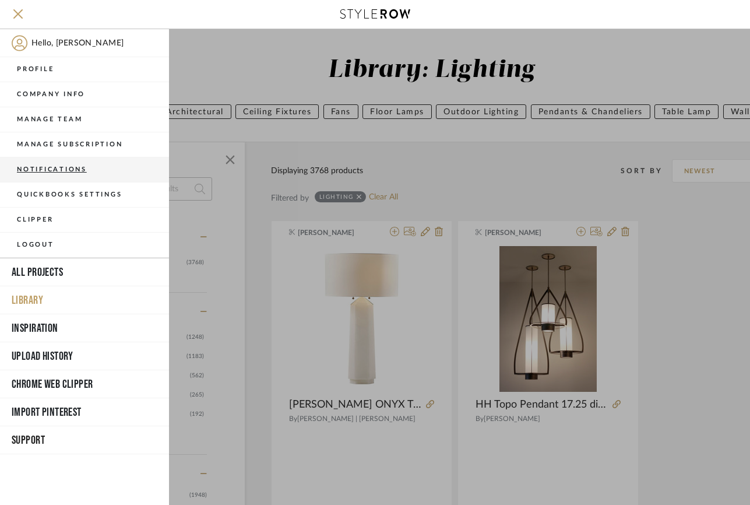
click at [76, 167] on button "Notifications" at bounding box center [84, 169] width 169 height 25
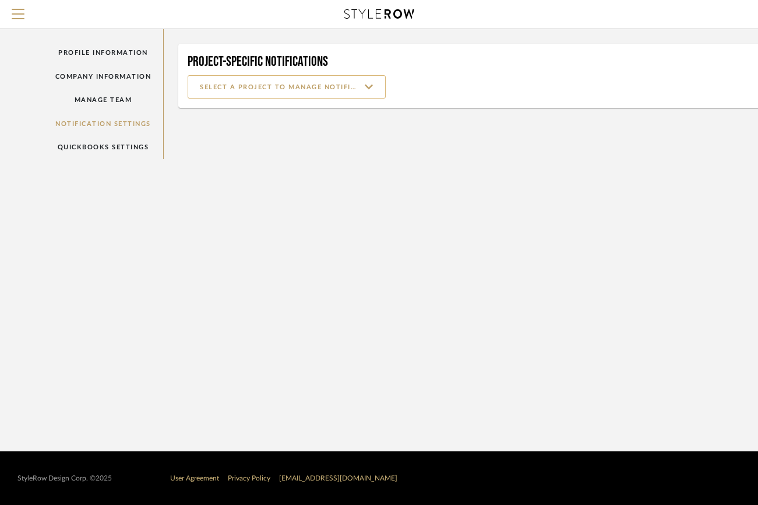
click at [318, 94] on input at bounding box center [287, 86] width 198 height 23
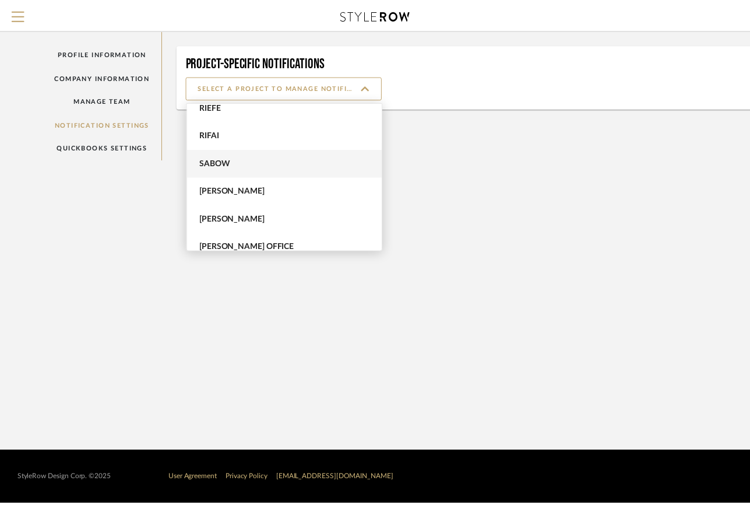
scroll to position [709, 0]
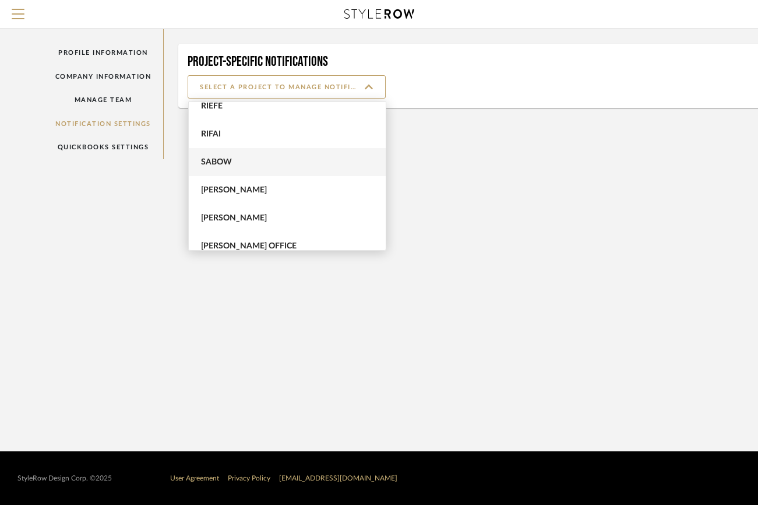
click at [243, 159] on span "Sabow" at bounding box center [288, 162] width 175 height 10
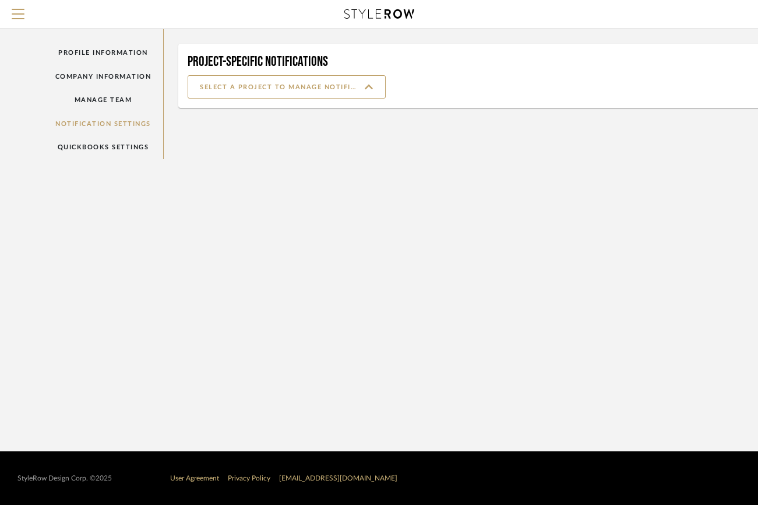
type input "Sabow"
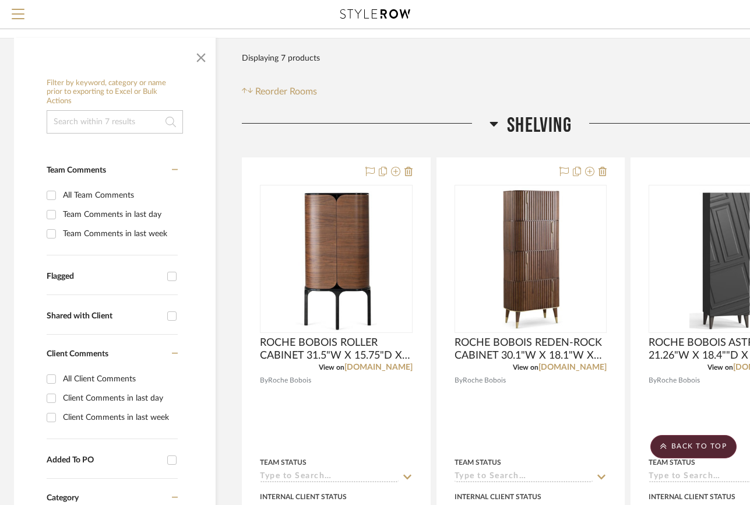
scroll to position [0, 3]
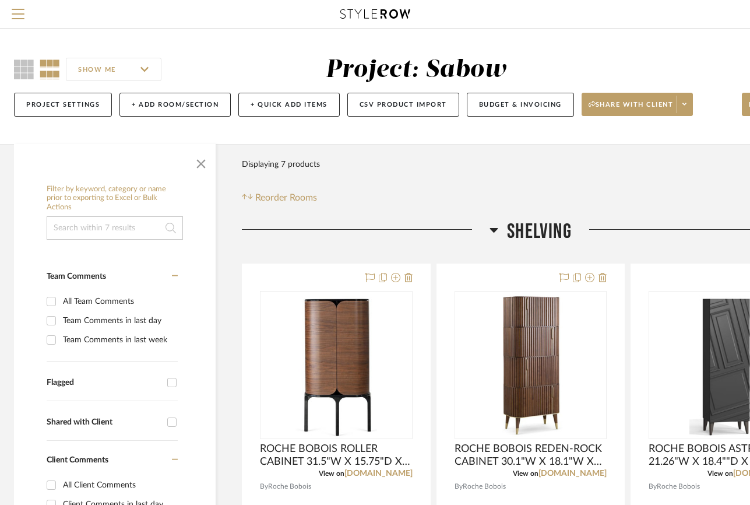
click at [361, 15] on icon at bounding box center [375, 13] width 70 height 9
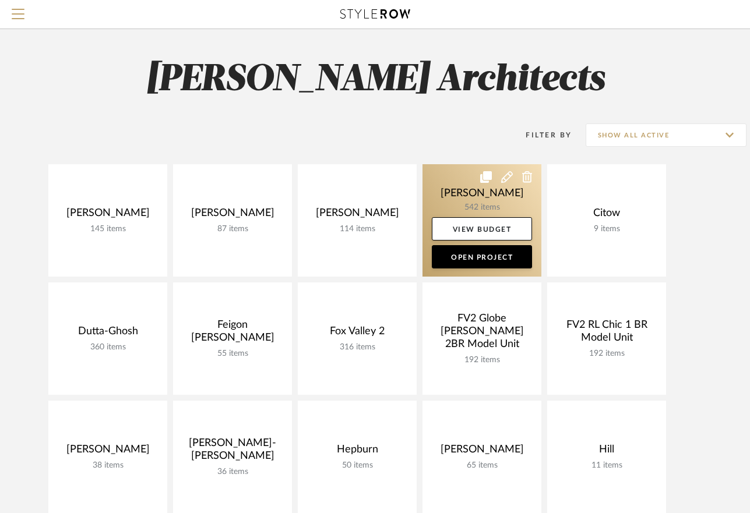
click at [480, 212] on link at bounding box center [481, 220] width 119 height 112
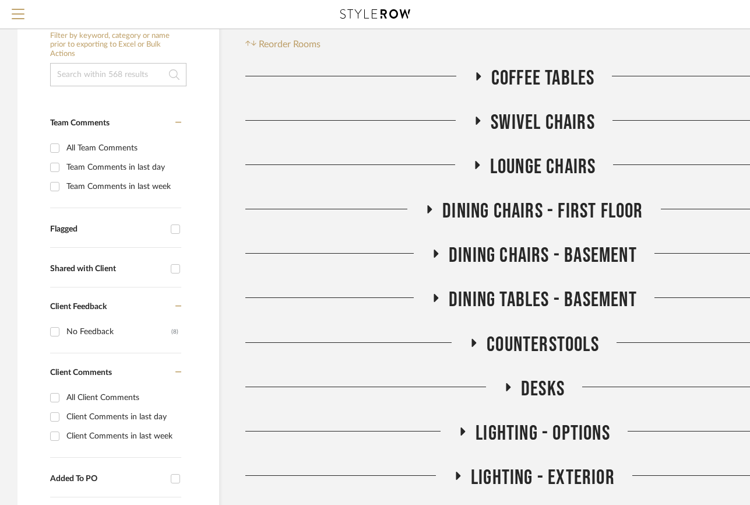
scroll to position [188, 0]
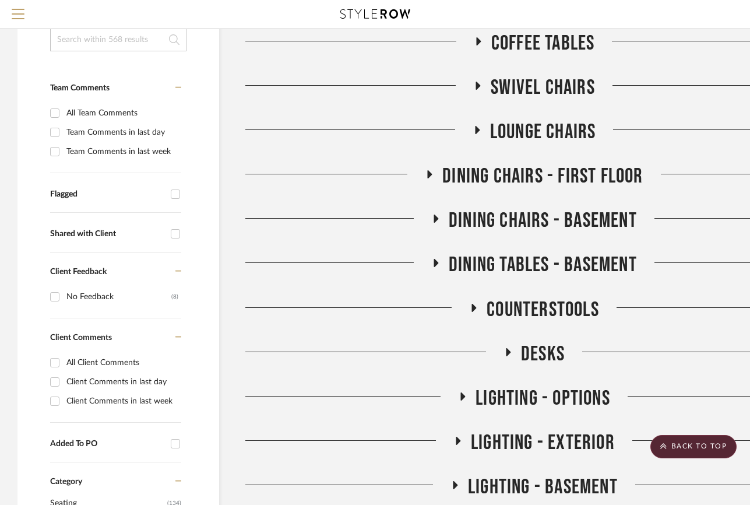
click at [424, 173] on icon at bounding box center [429, 174] width 14 height 9
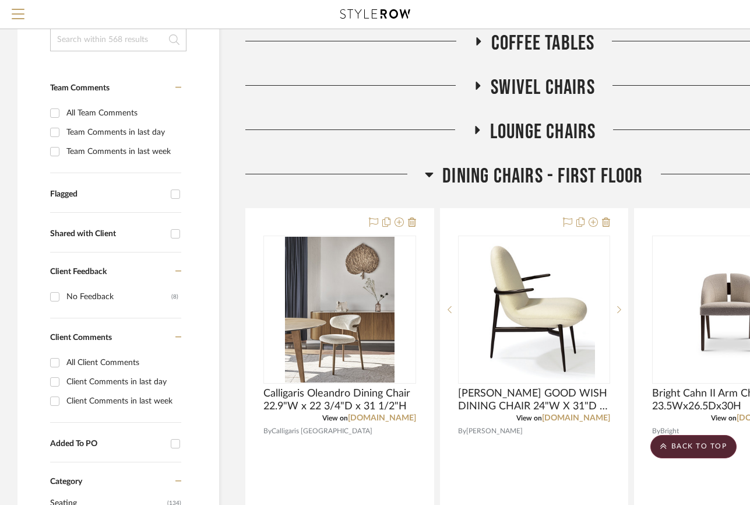
click at [424, 173] on div at bounding box center [334, 179] width 179 height 30
click at [432, 172] on icon at bounding box center [429, 174] width 9 height 14
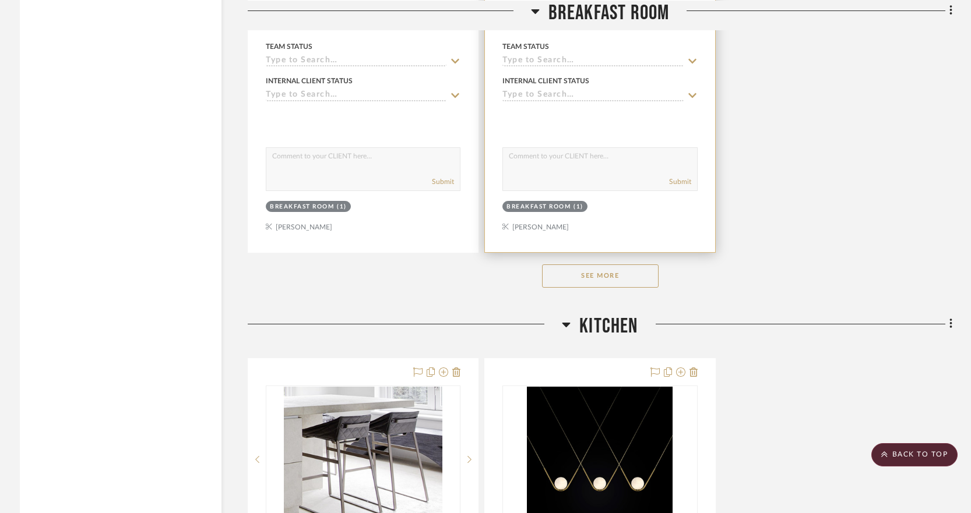
scroll to position [2331, 0]
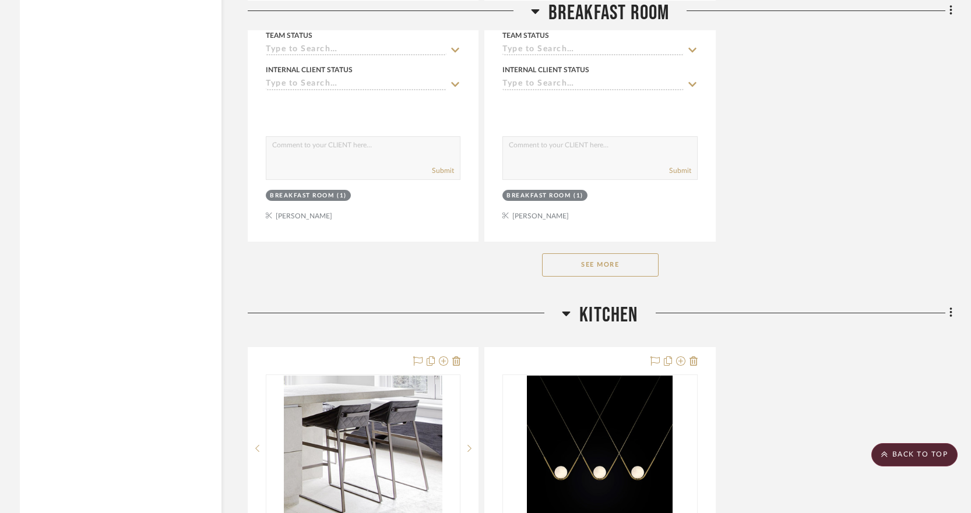
click at [584, 260] on button "See More" at bounding box center [600, 264] width 117 height 23
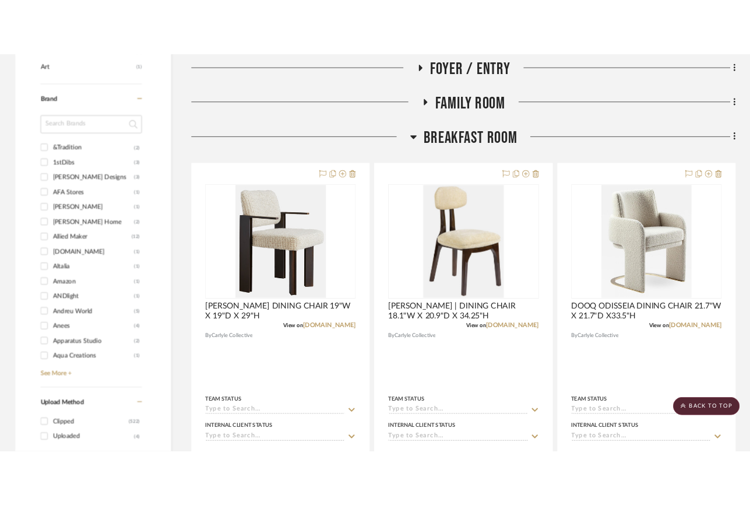
scroll to position [888, 0]
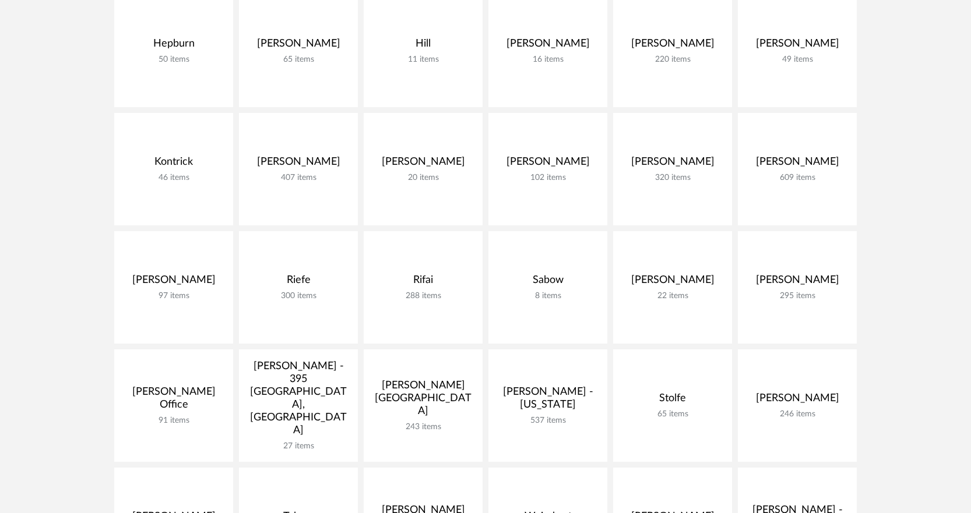
scroll to position [514, 0]
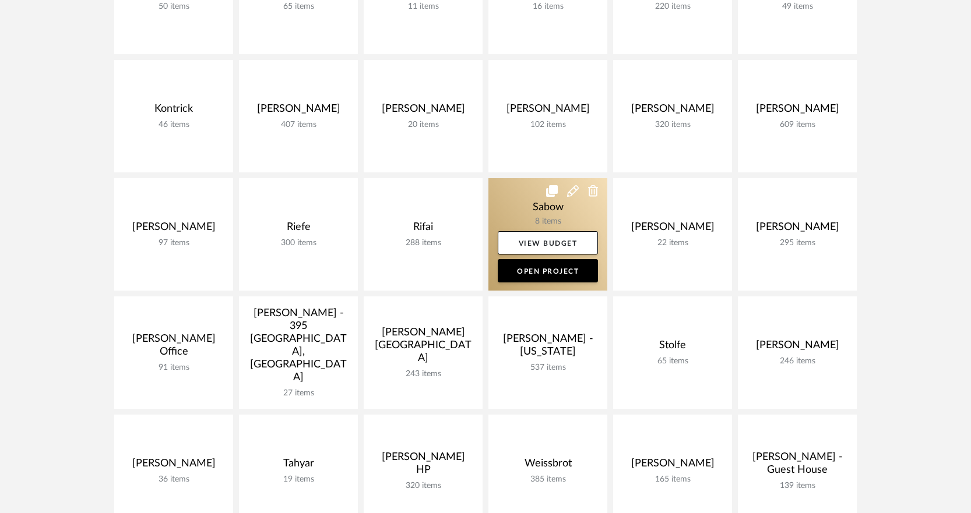
click at [544, 196] on link at bounding box center [547, 234] width 119 height 112
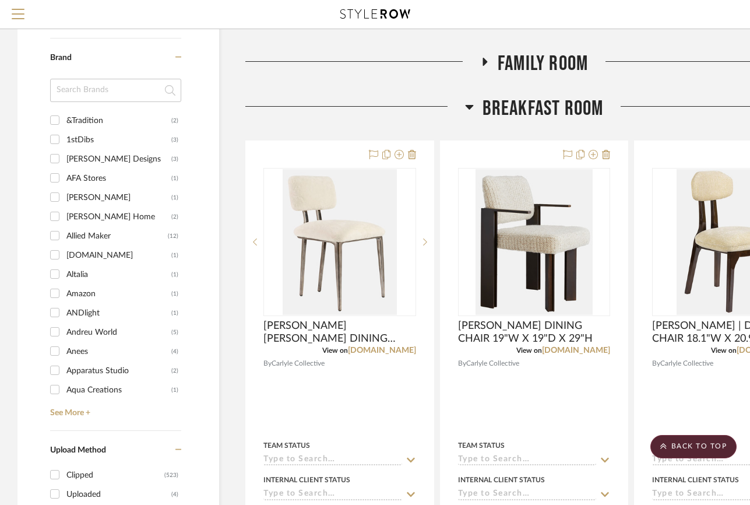
scroll to position [855, 0]
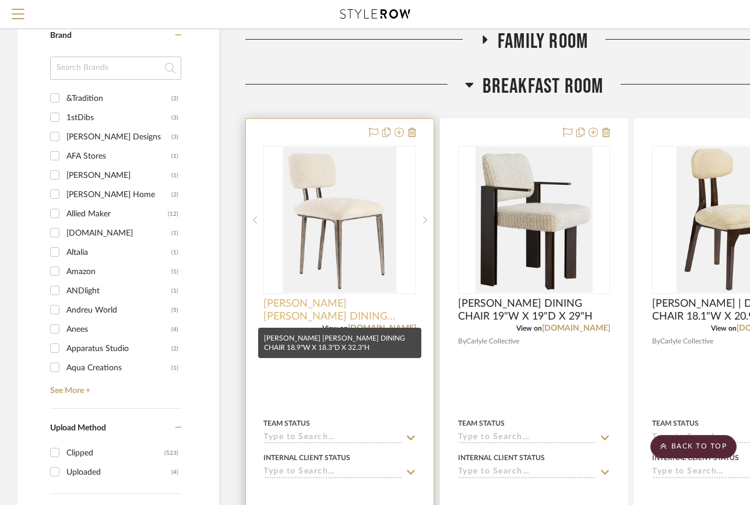
click at [353, 302] on span "[PERSON_NAME] [PERSON_NAME] DINING CHAIR 18.9"W X 18.3"D X 32.3"H" at bounding box center [339, 310] width 153 height 26
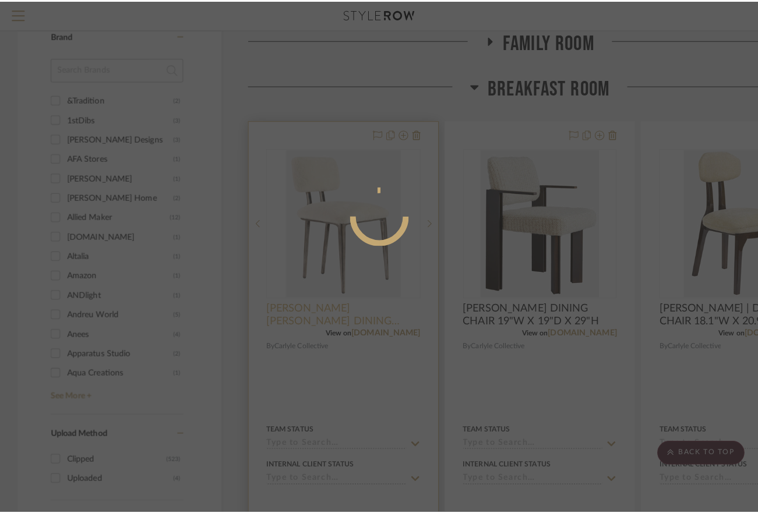
scroll to position [0, 0]
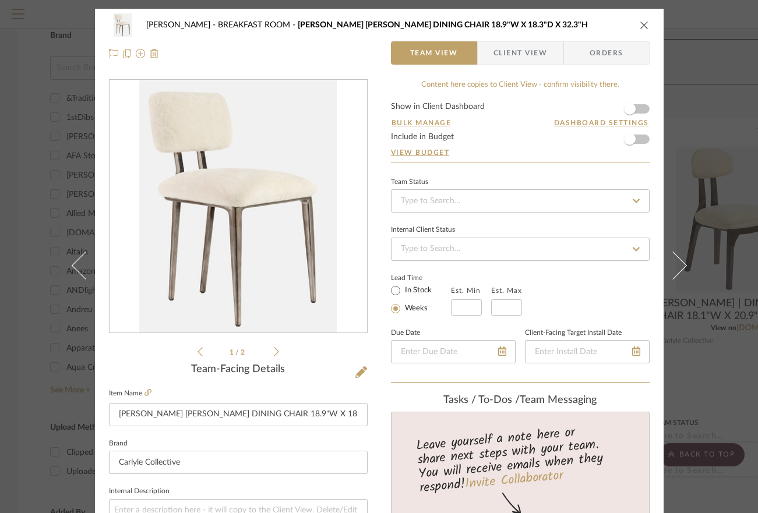
click at [149, 393] on fieldset "Item Name [PERSON_NAME] [PERSON_NAME] DINING CHAIR 18.9"W X 18.3"D X 32.3"H" at bounding box center [238, 406] width 259 height 41
click at [145, 392] on icon at bounding box center [148, 392] width 7 height 7
click at [349, 367] on div "Team-Facing Details" at bounding box center [238, 370] width 259 height 13
click at [357, 374] on icon at bounding box center [361, 373] width 12 height 12
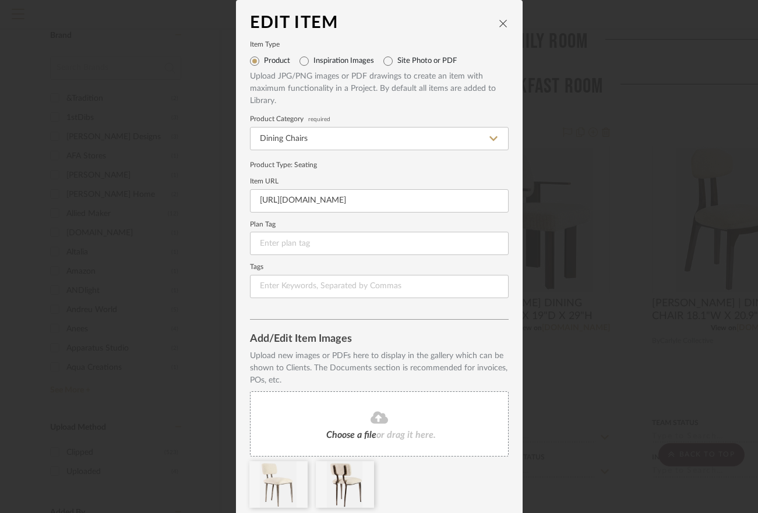
scroll to position [42, 0]
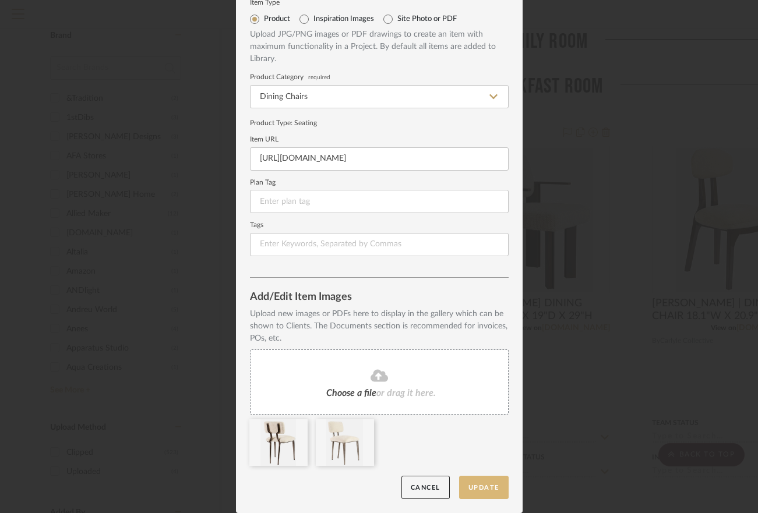
click at [475, 478] on button "Update" at bounding box center [484, 488] width 50 height 24
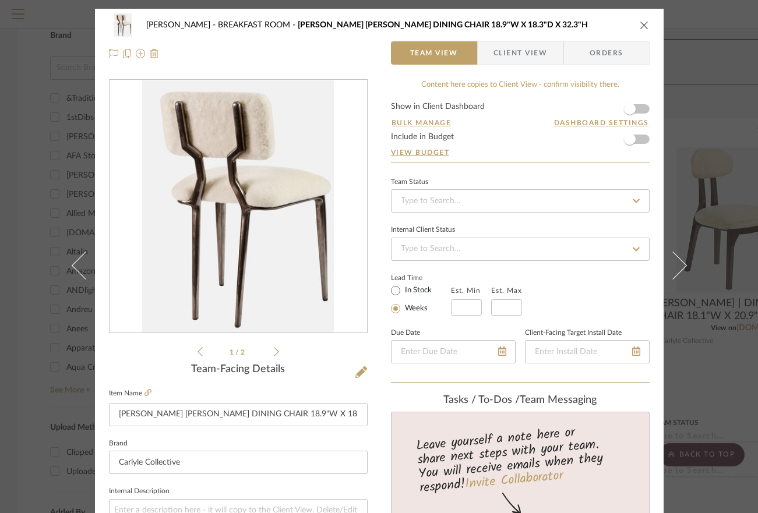
click at [643, 22] on icon "close" at bounding box center [644, 24] width 9 height 9
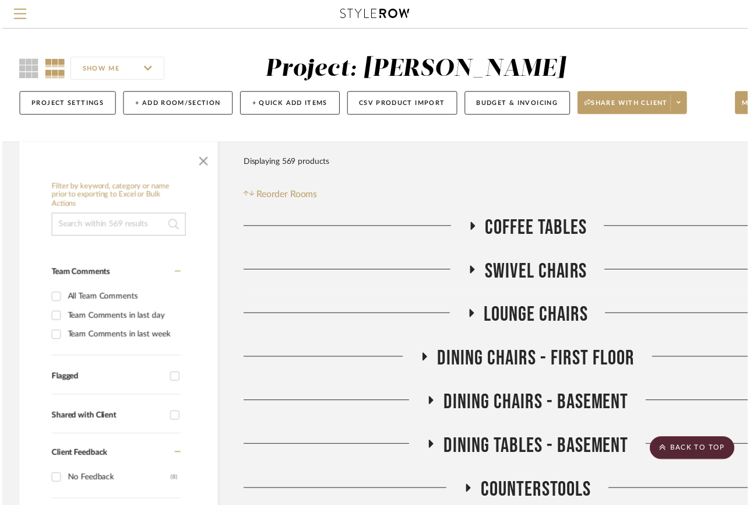
scroll to position [855, 0]
